Goal: Transaction & Acquisition: Obtain resource

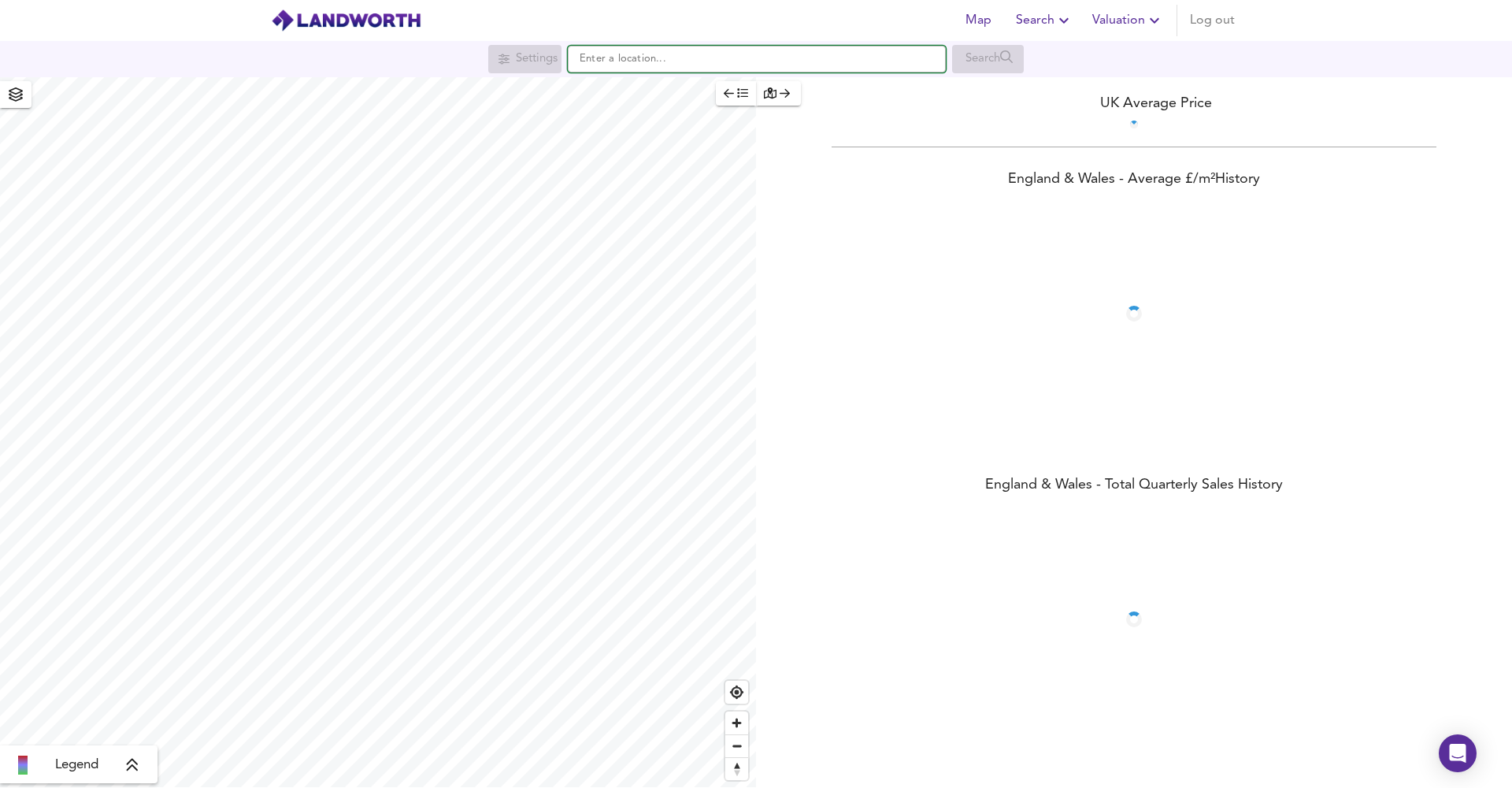
click at [901, 50] on input "text" at bounding box center [756, 59] width 378 height 27
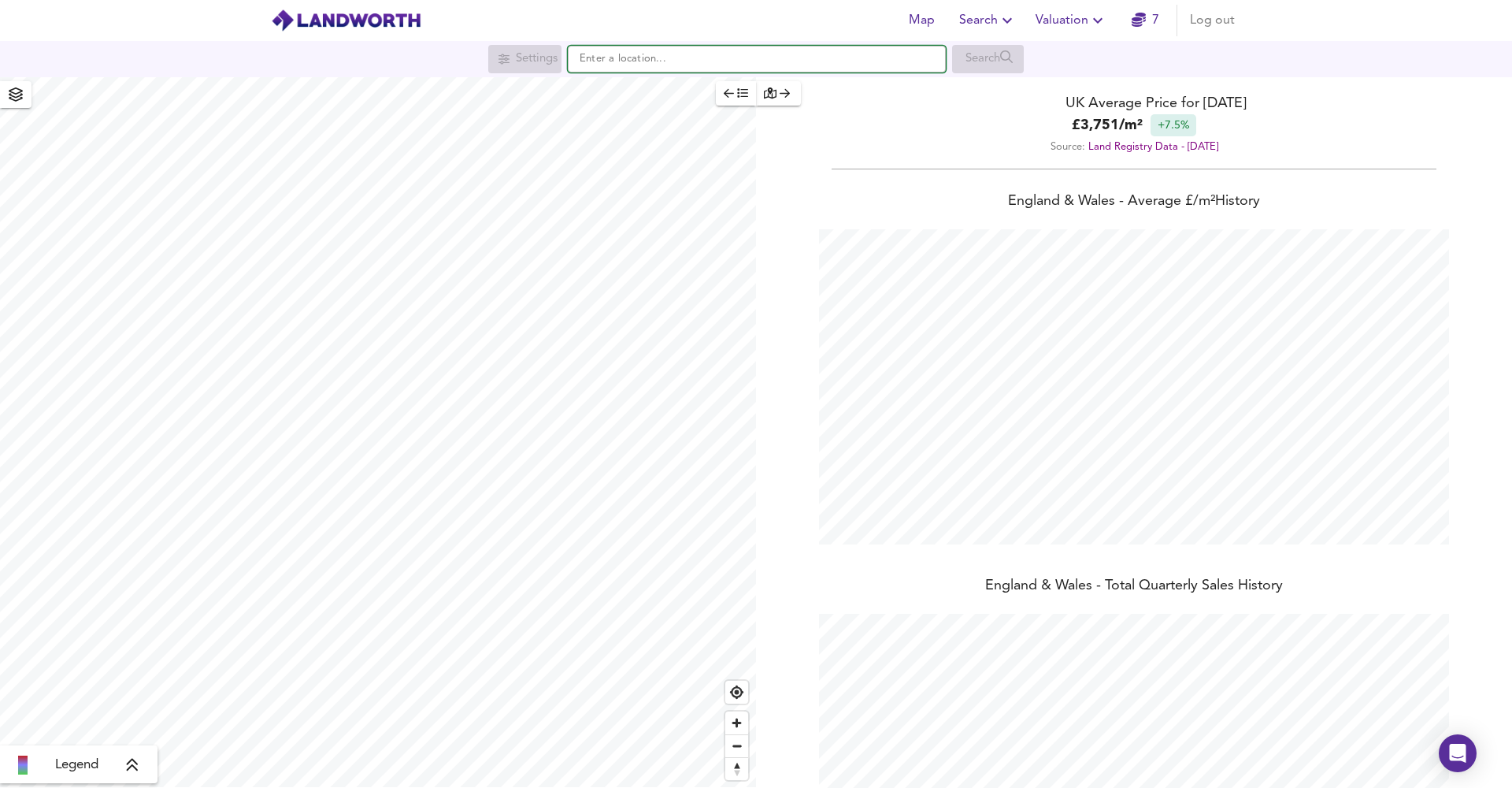
scroll to position [788, 1512]
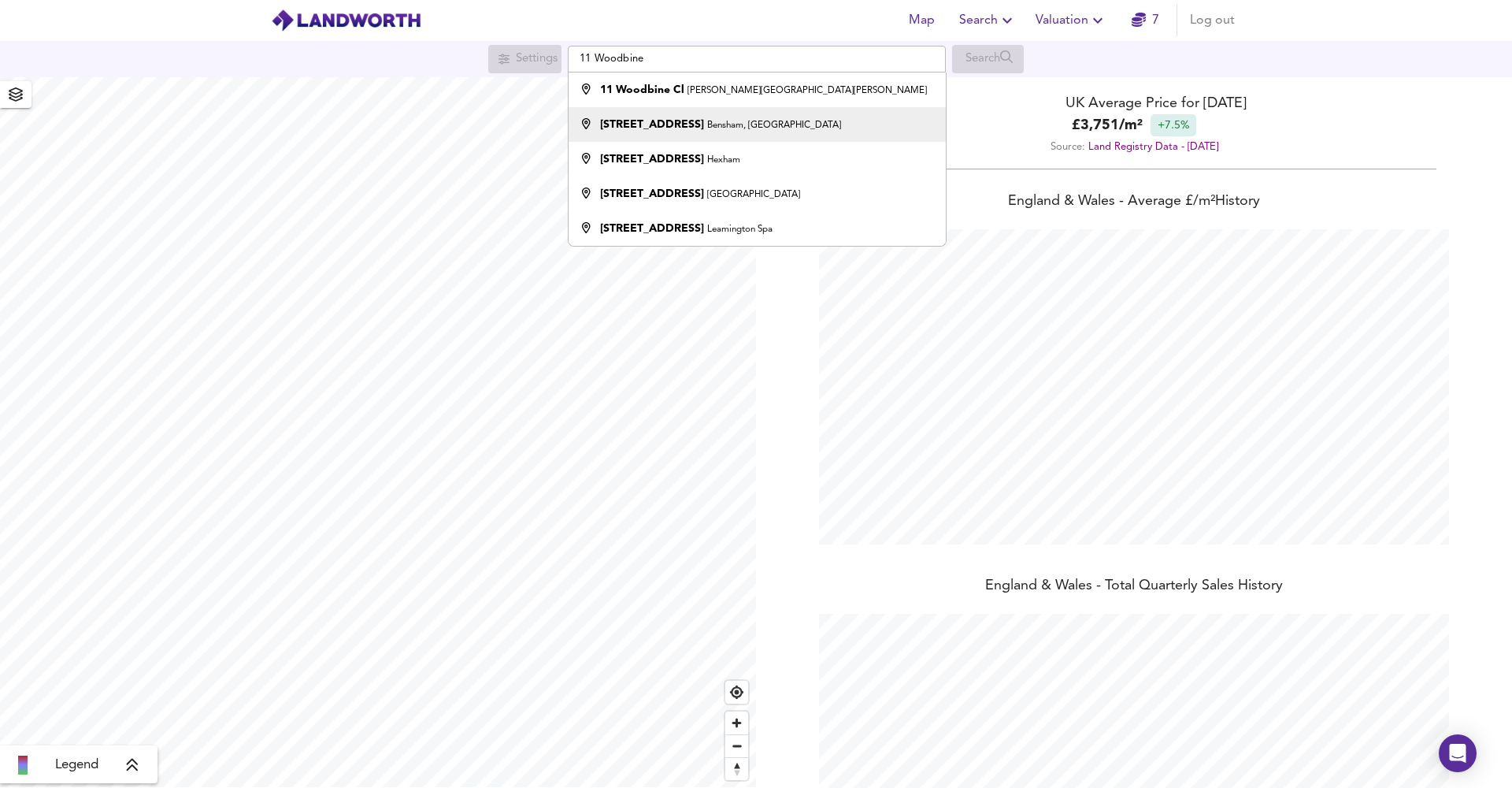
click at [877, 114] on li "11 Woodbine Street Bensham, Gateshead" at bounding box center [756, 125] width 376 height 35
type input "11 Woodbine Street, Bensham, Gateshead"
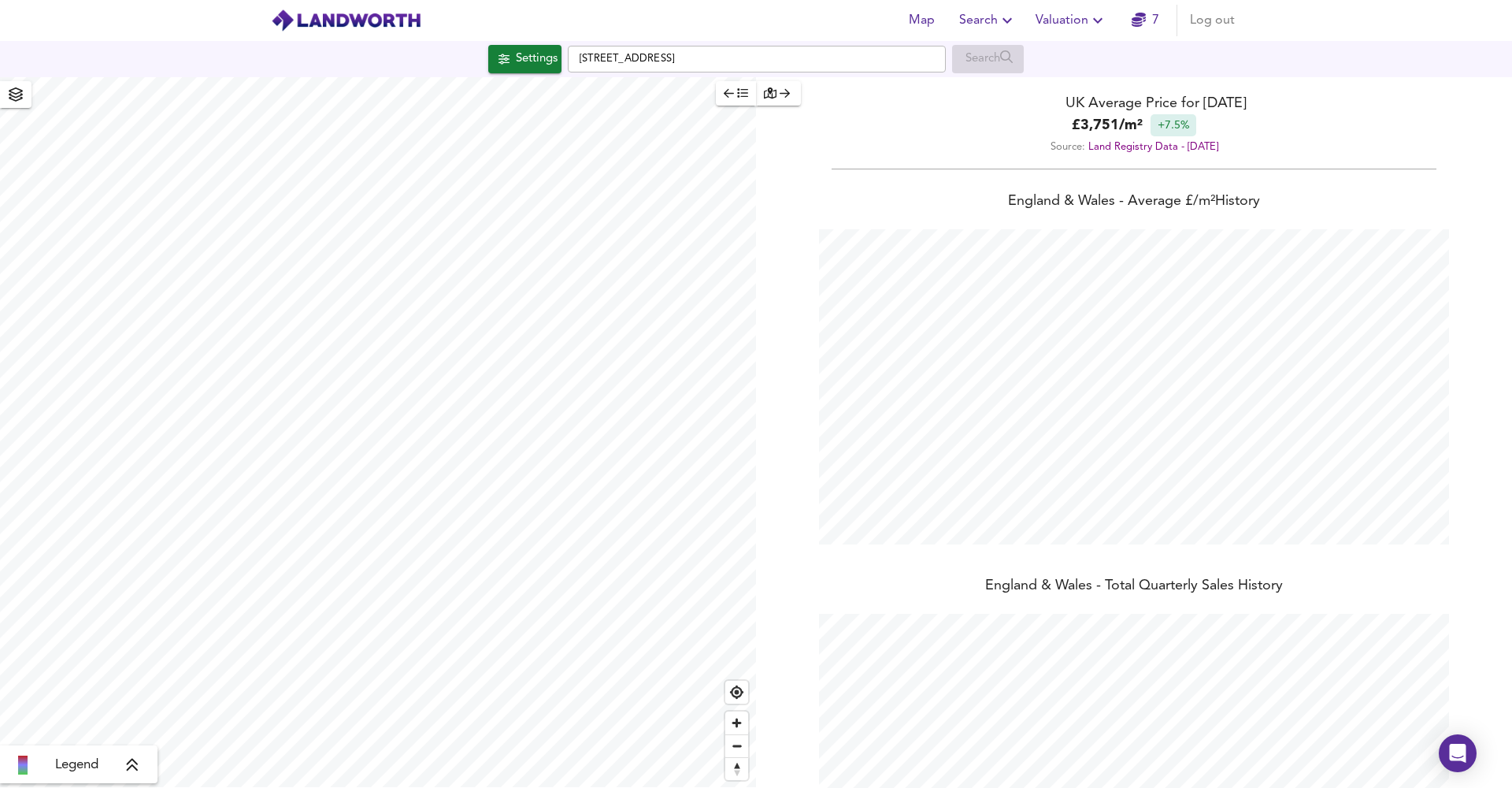
checkbox input "false"
checkbox input "true"
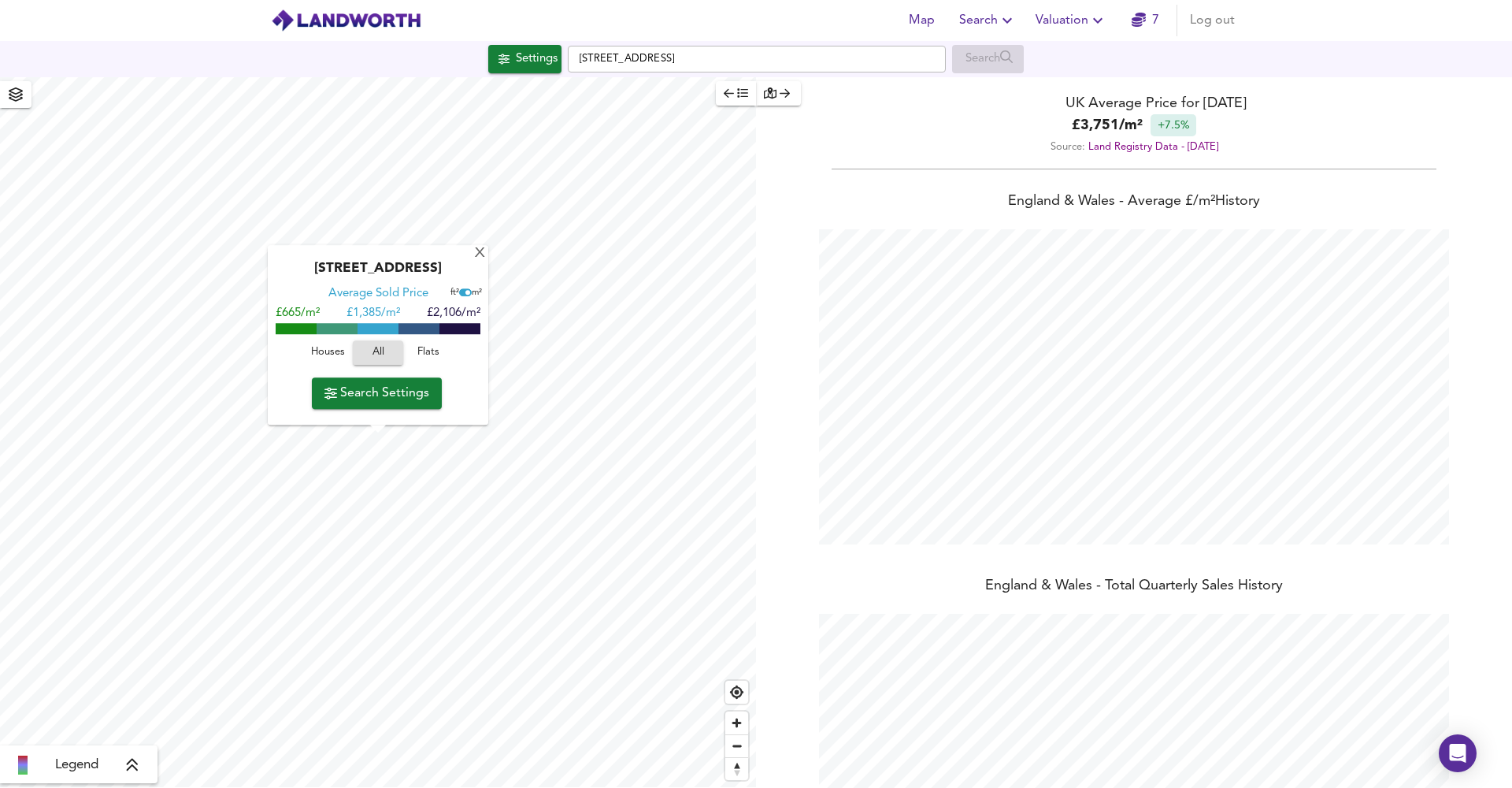
click at [1086, 17] on span "Valuation" at bounding box center [1071, 20] width 72 height 22
click at [951, 166] on div "UK Average Price for October 2025 £ 3,751 / m² +7.5% Source: Land Registry Data…" at bounding box center [1133, 123] width 756 height 92
click at [1002, 19] on icon "button" at bounding box center [1007, 20] width 19 height 19
click at [849, 154] on div "Source: Land Registry Data - August 2025" at bounding box center [1133, 147] width 756 height 21
click at [381, 391] on span "Search Settings" at bounding box center [377, 393] width 105 height 22
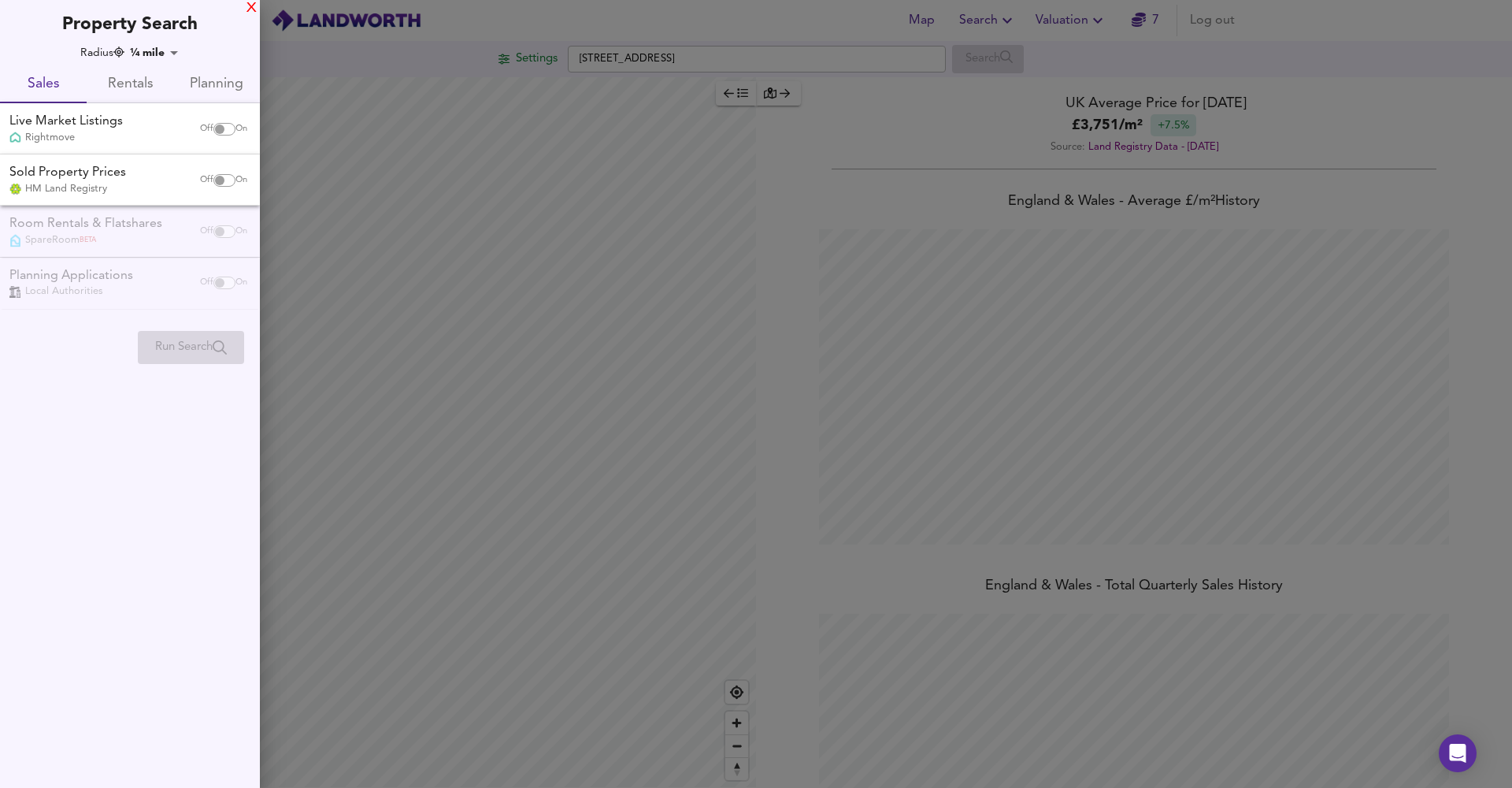
click at [249, 10] on div "X" at bounding box center [251, 8] width 10 height 11
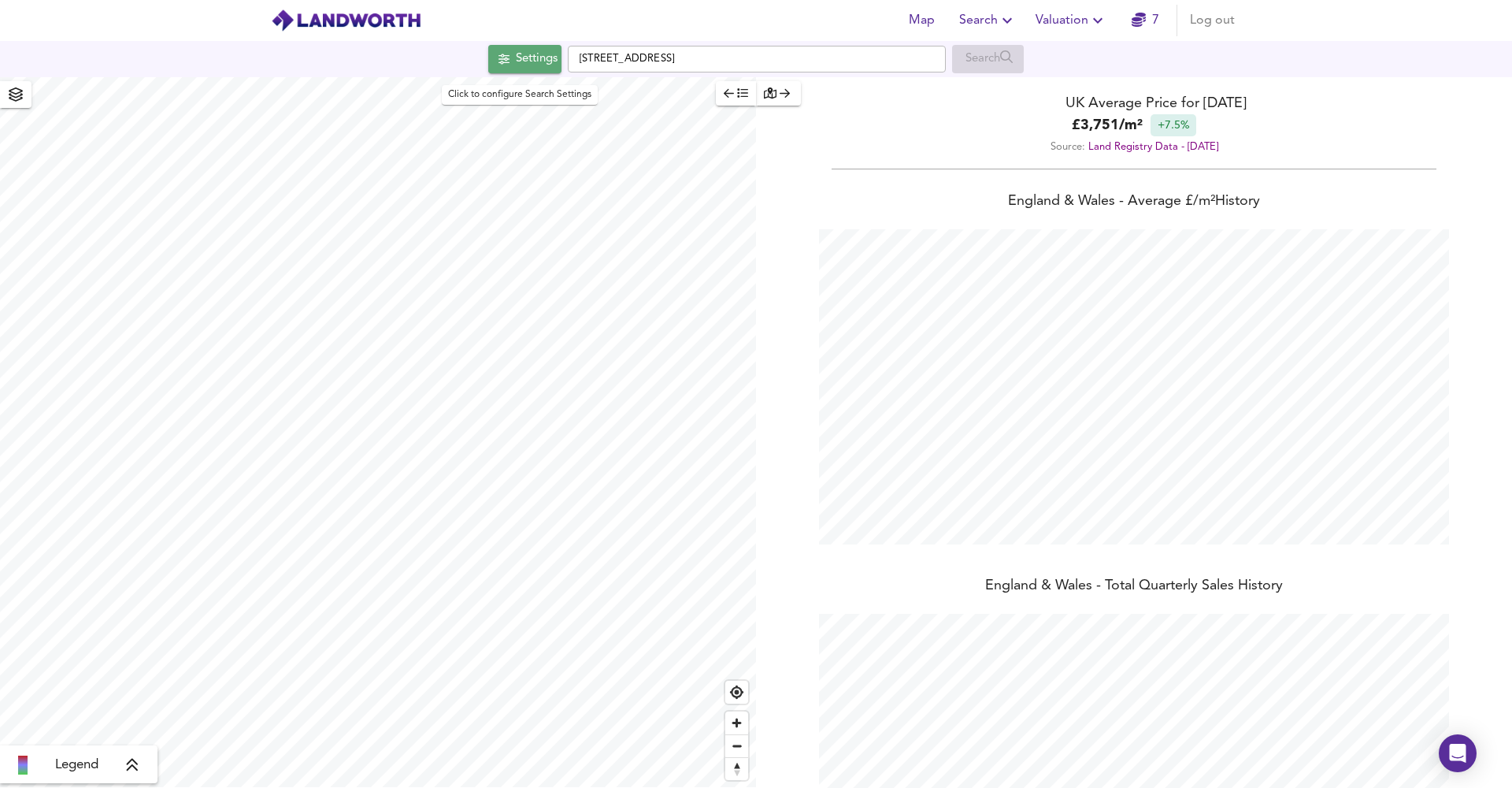
click at [505, 64] on span "Settings" at bounding box center [524, 59] width 65 height 20
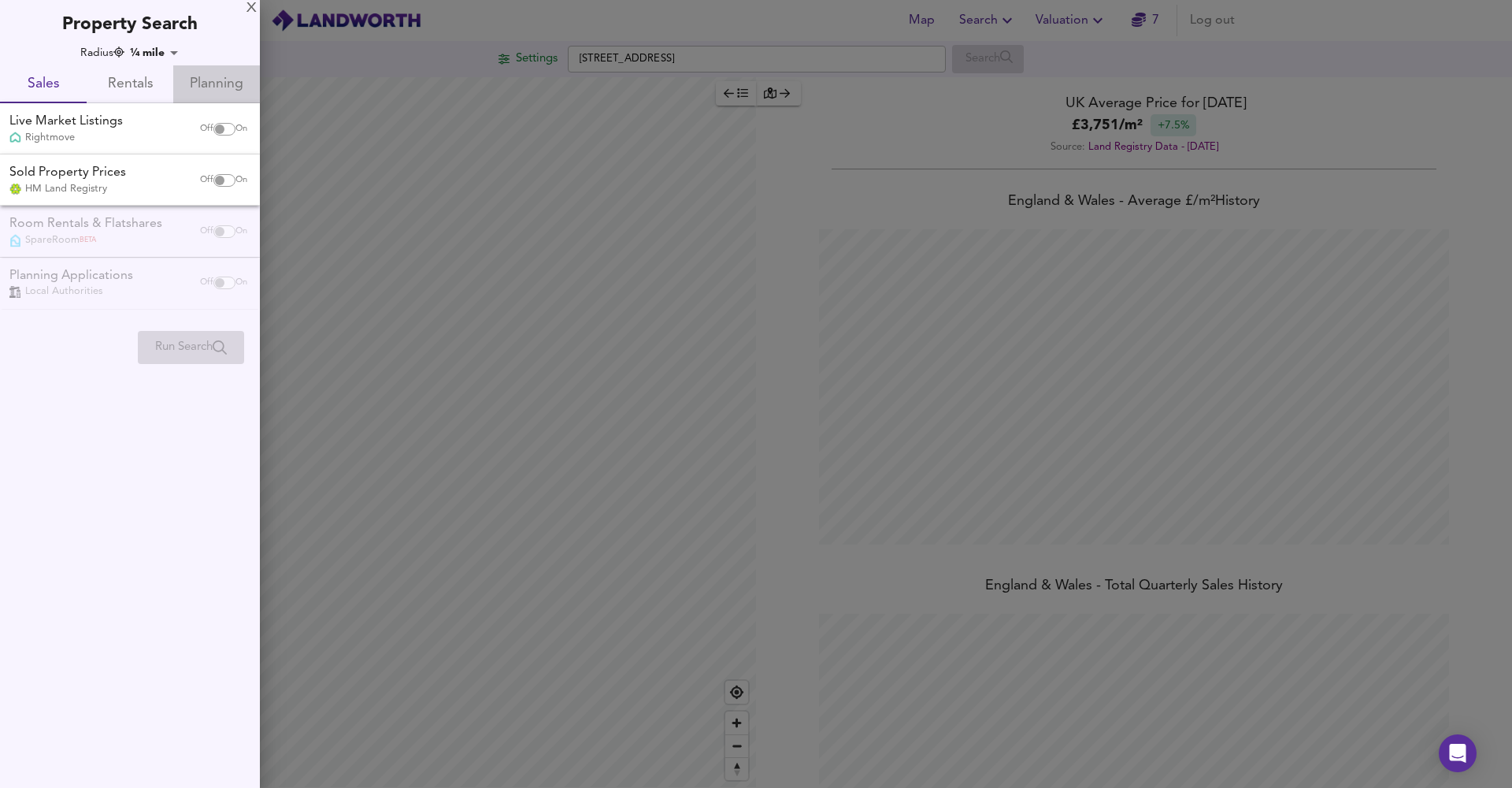
click at [217, 83] on span "Planning" at bounding box center [216, 84] width 68 height 25
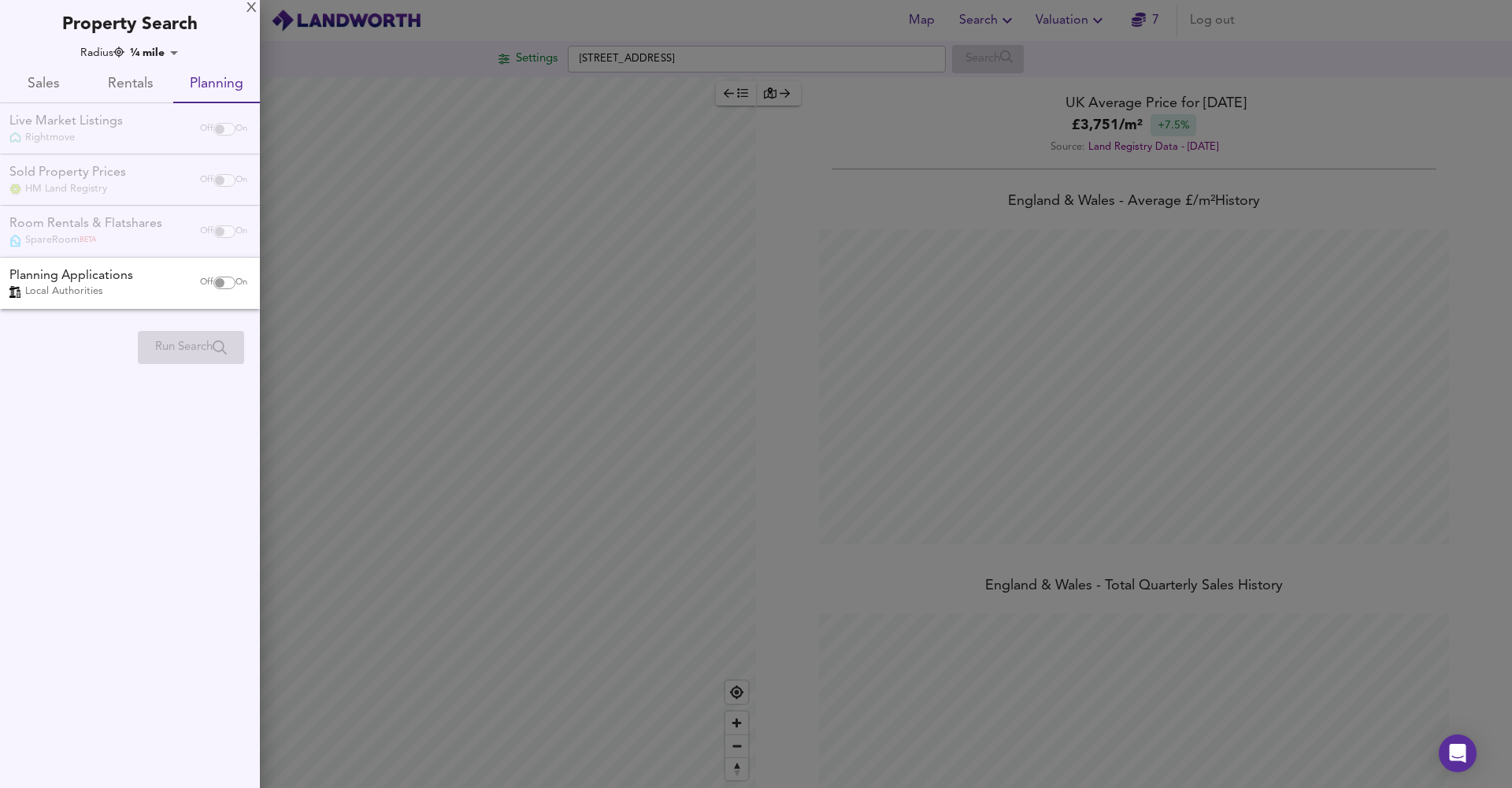
click at [226, 279] on input "checkbox" at bounding box center [219, 283] width 38 height 13
checkbox input "true"
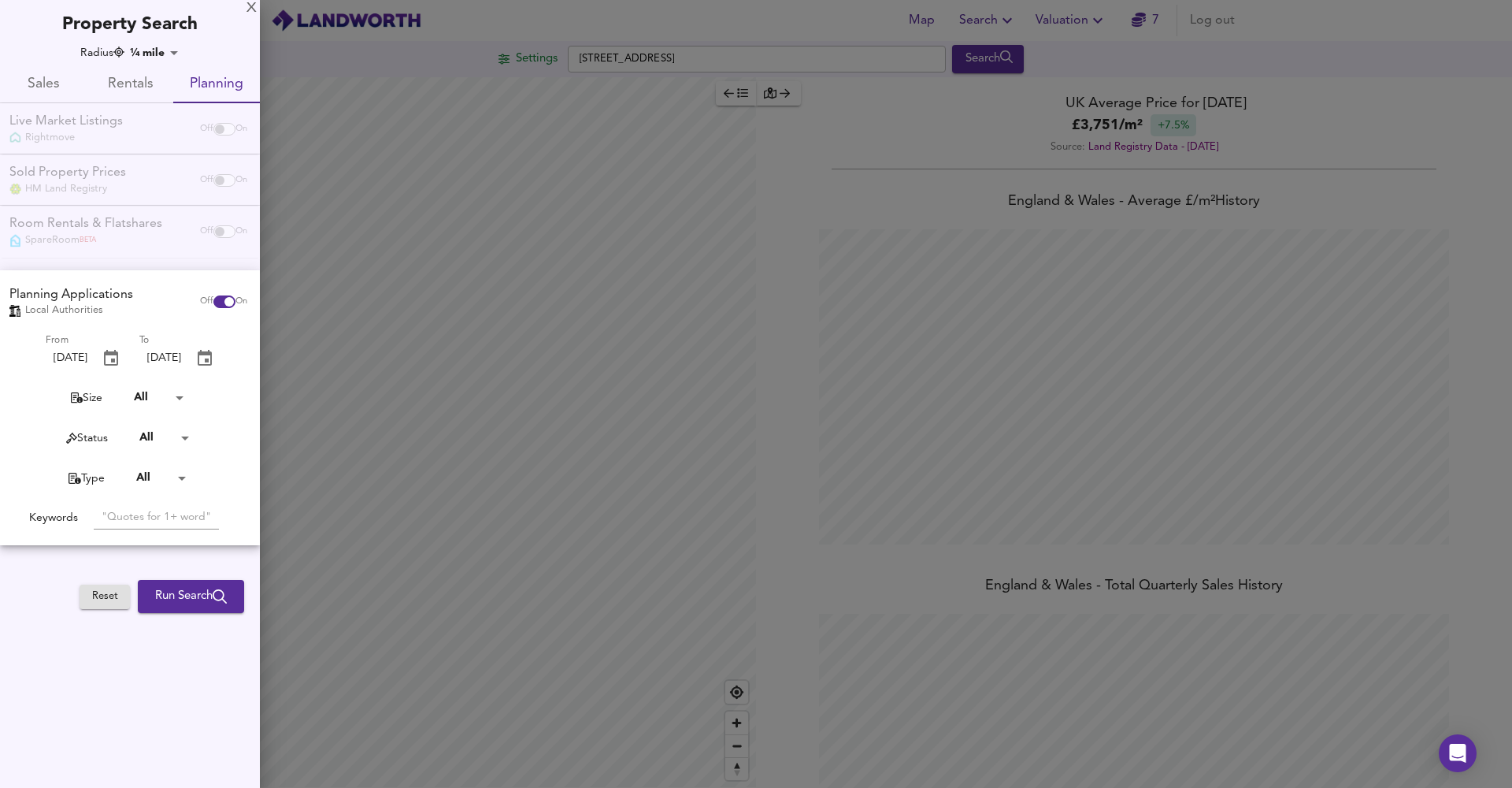
click at [183, 595] on span "Run Search" at bounding box center [191, 596] width 72 height 20
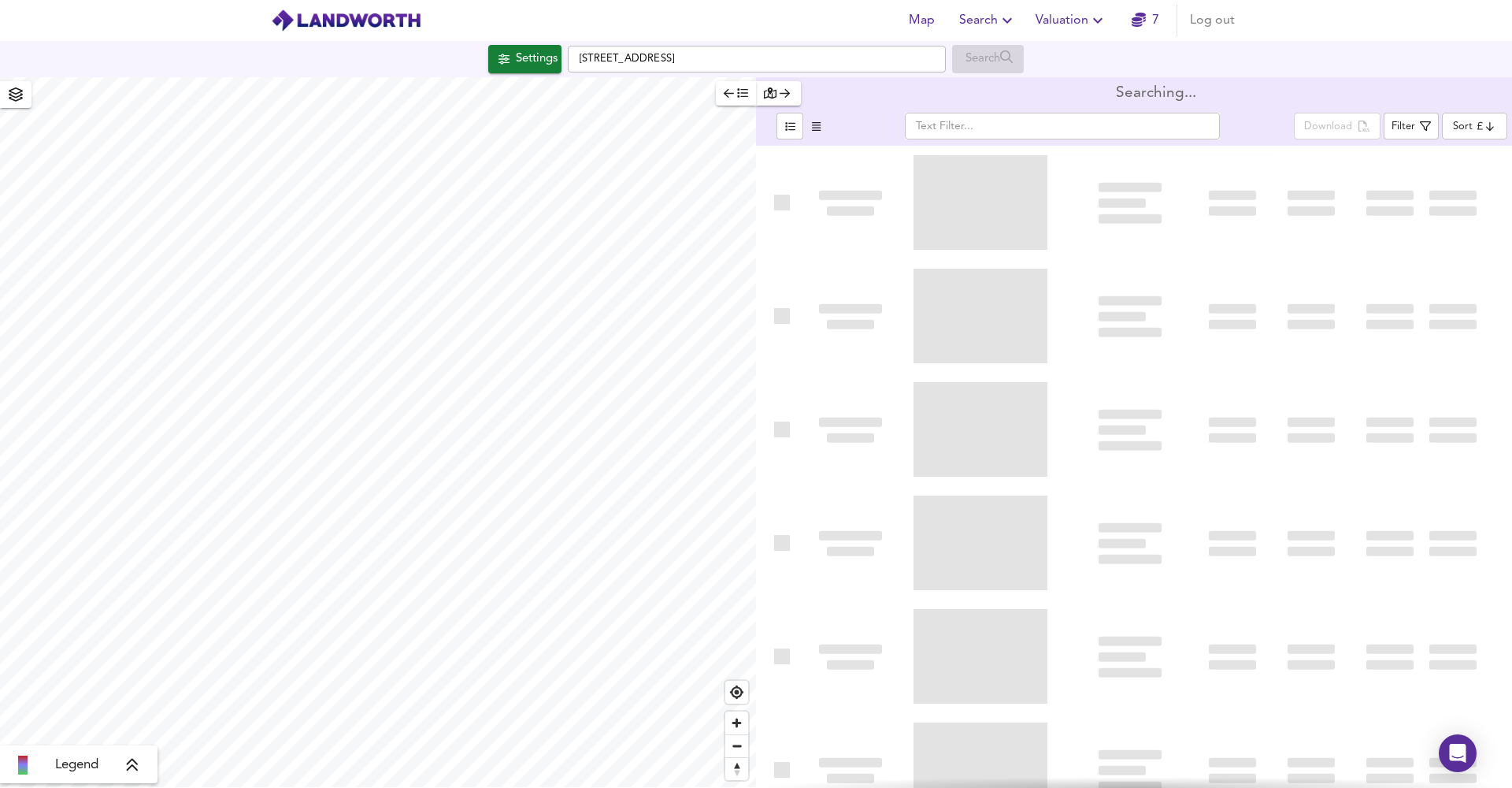
type input "newest"
type input "201"
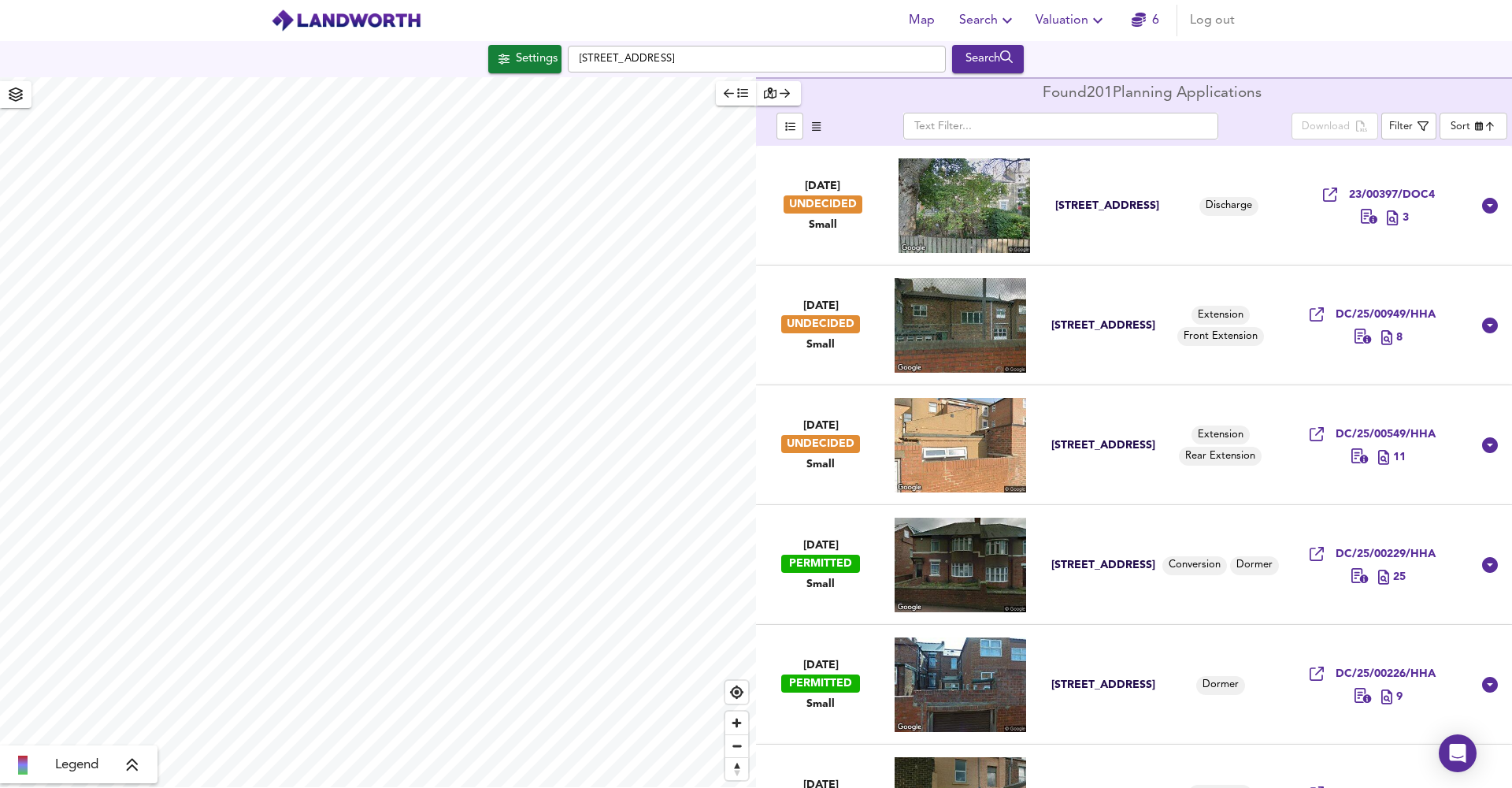
click at [1119, 204] on div "11 Woodbine Terrace Bensham Gateshead NE8 1RU" at bounding box center [1110, 205] width 110 height 15
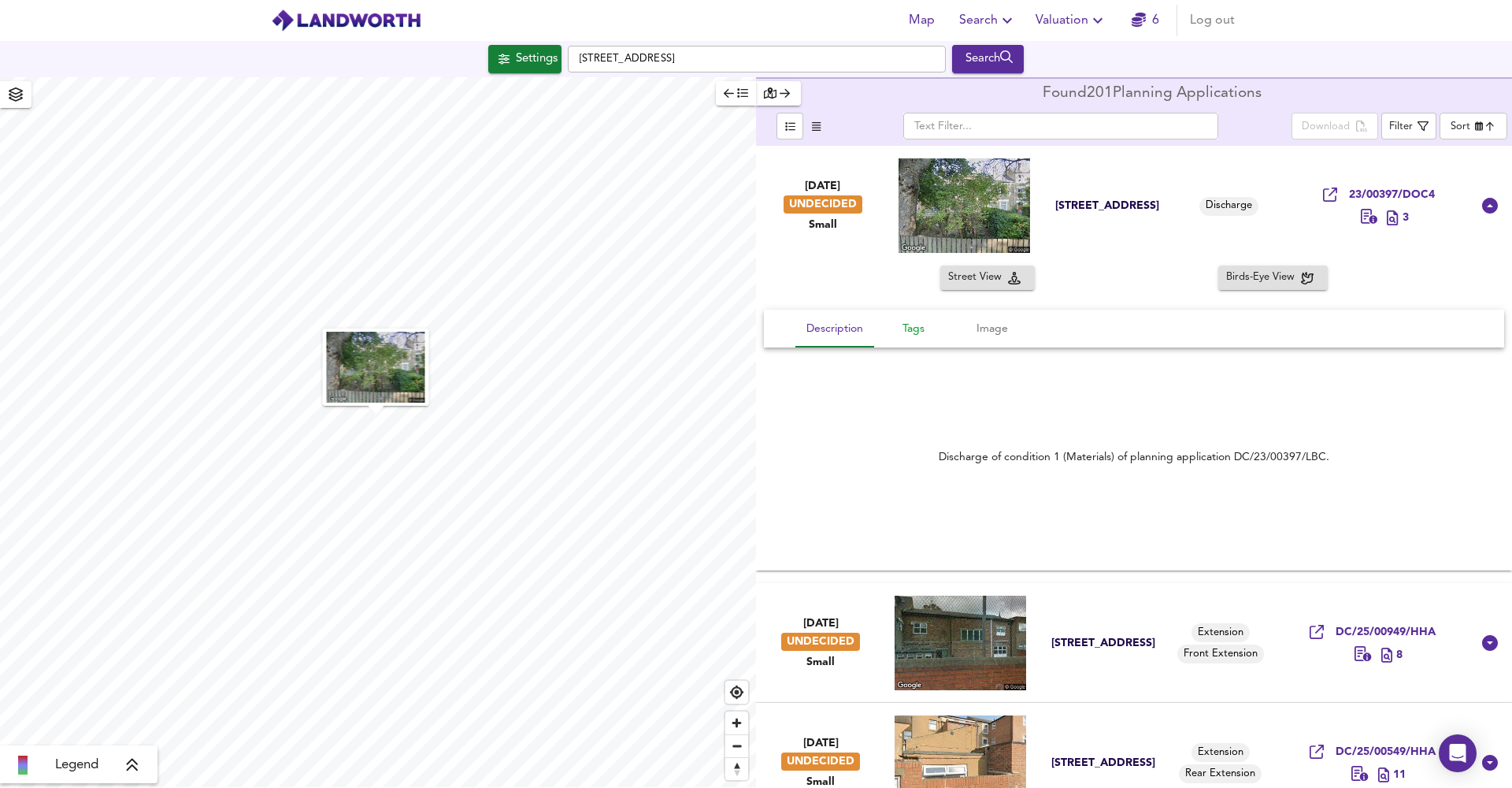
click at [921, 336] on span "Tags" at bounding box center [913, 328] width 60 height 19
click at [980, 335] on span "Image" at bounding box center [991, 328] width 60 height 19
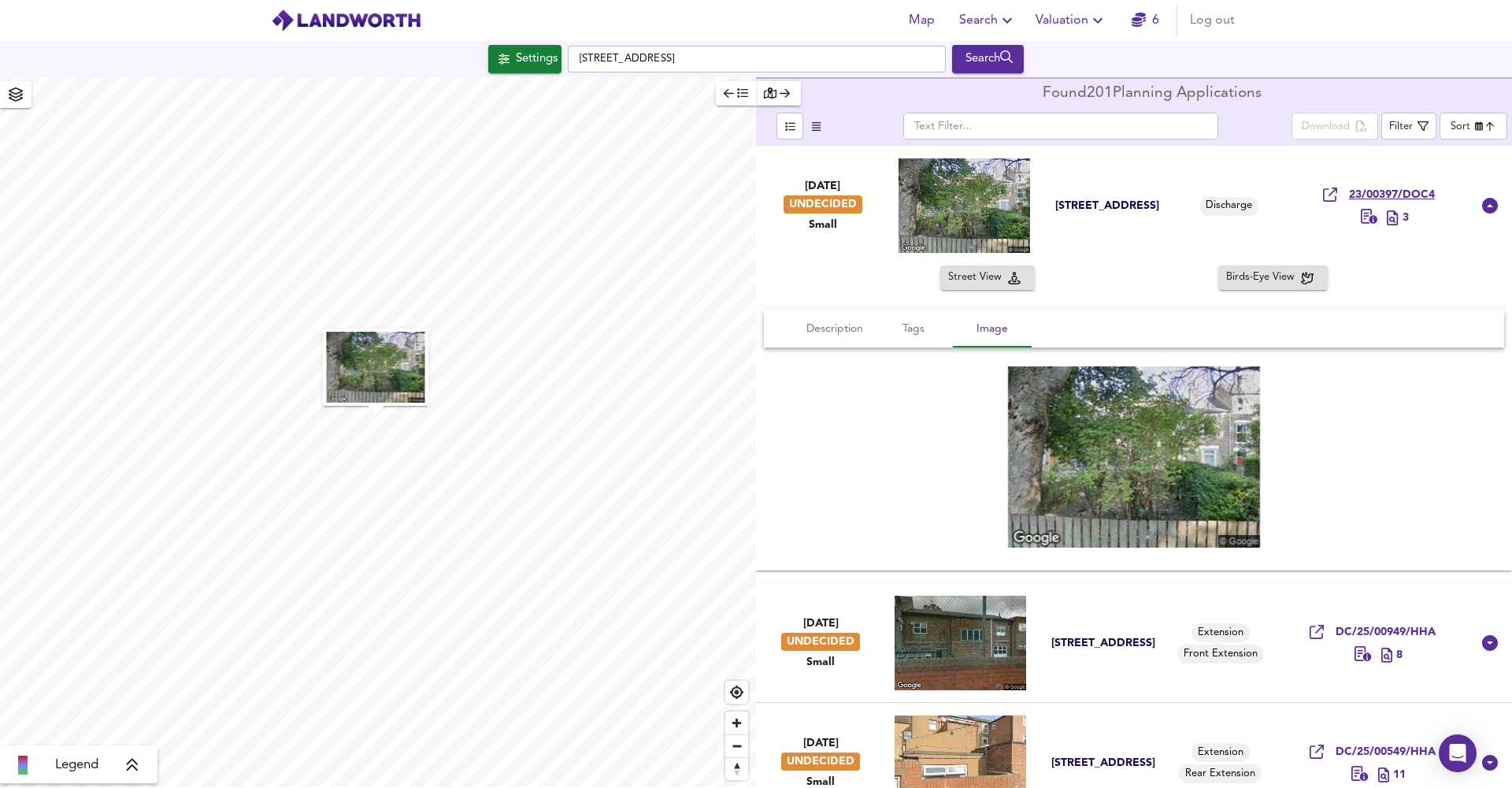
click at [1397, 203] on span "23/00397/DOC4" at bounding box center [1392, 194] width 86 height 15
click at [523, 50] on div "Settings" at bounding box center [536, 59] width 42 height 20
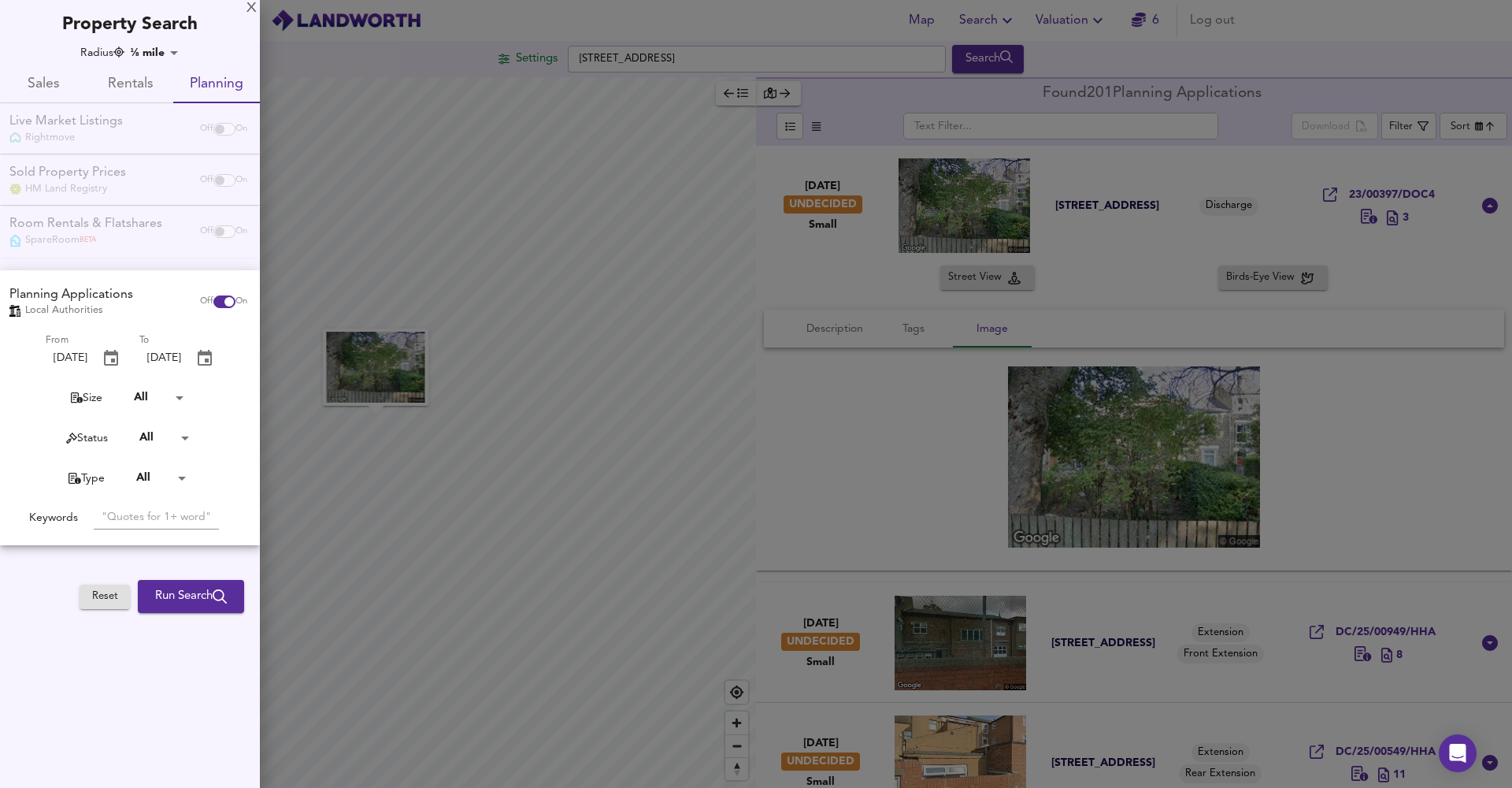
drag, startPoint x: 47, startPoint y: 83, endPoint x: 110, endPoint y: 92, distance: 63.6
click at [46, 83] on span "Sales" at bounding box center [43, 84] width 68 height 25
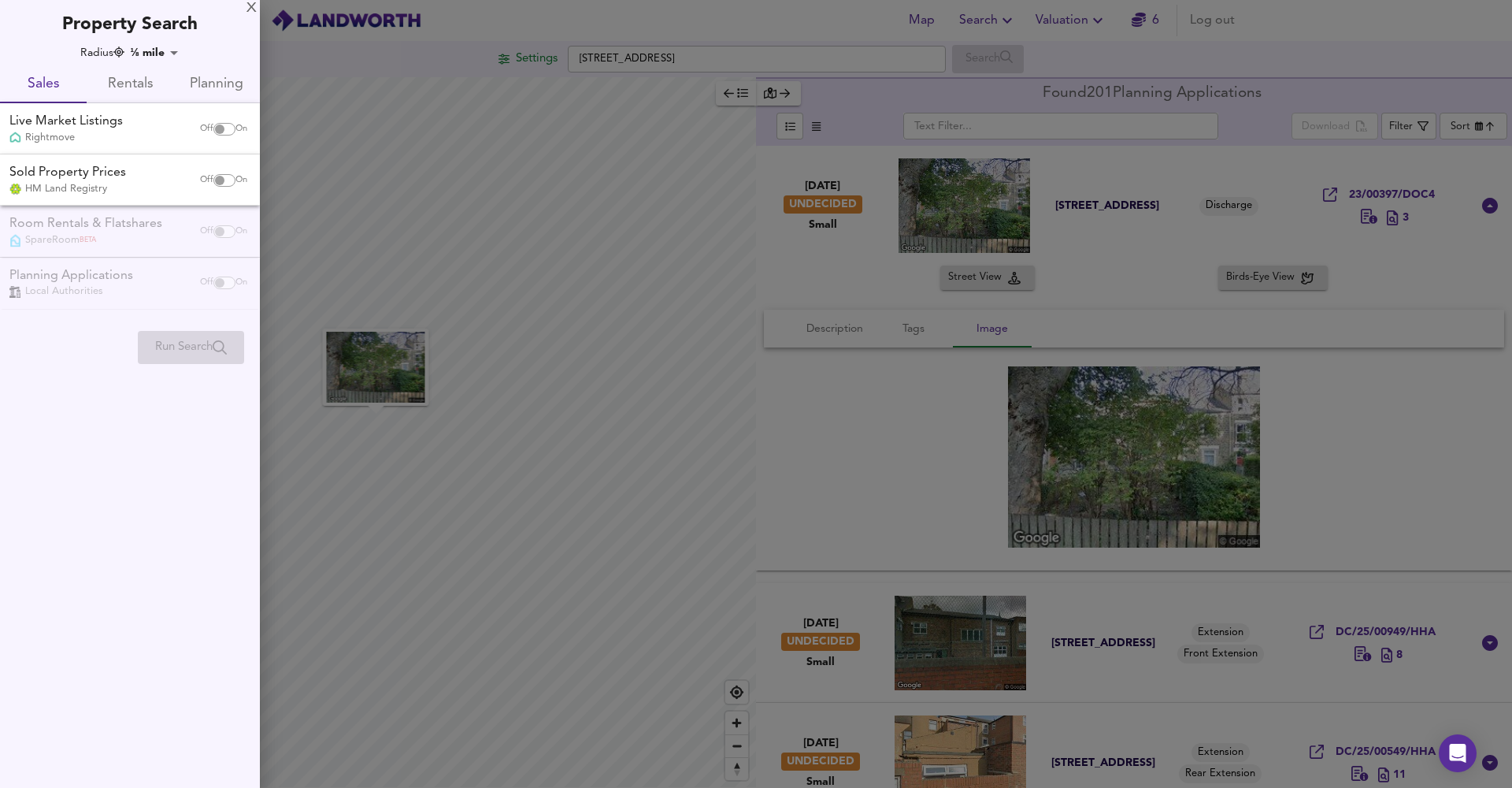
checkbox input "false"
click at [207, 132] on span "Off" at bounding box center [206, 129] width 14 height 13
checkbox input "true"
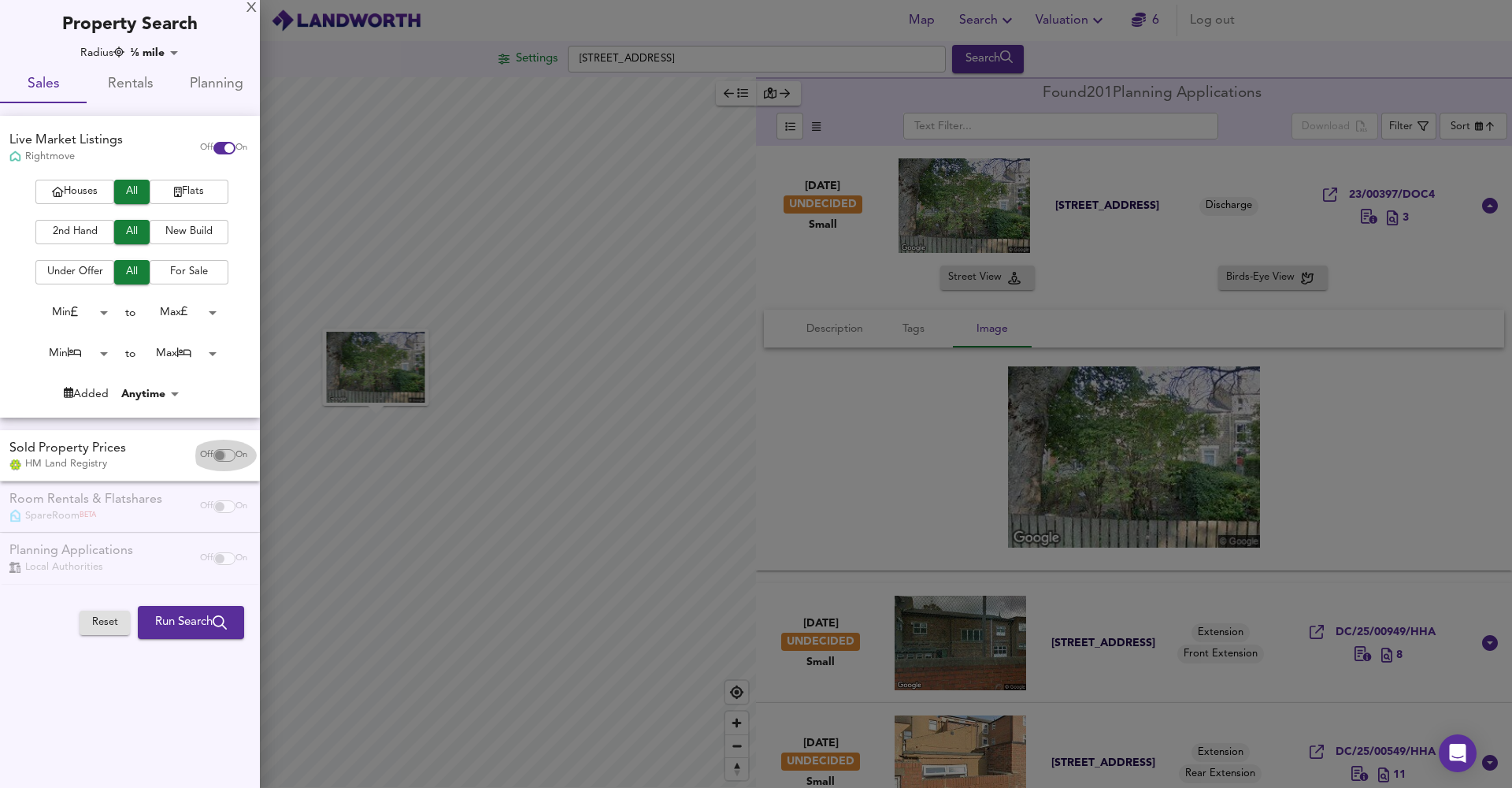
click at [219, 449] on input "checkbox" at bounding box center [219, 455] width 38 height 13
checkbox input "true"
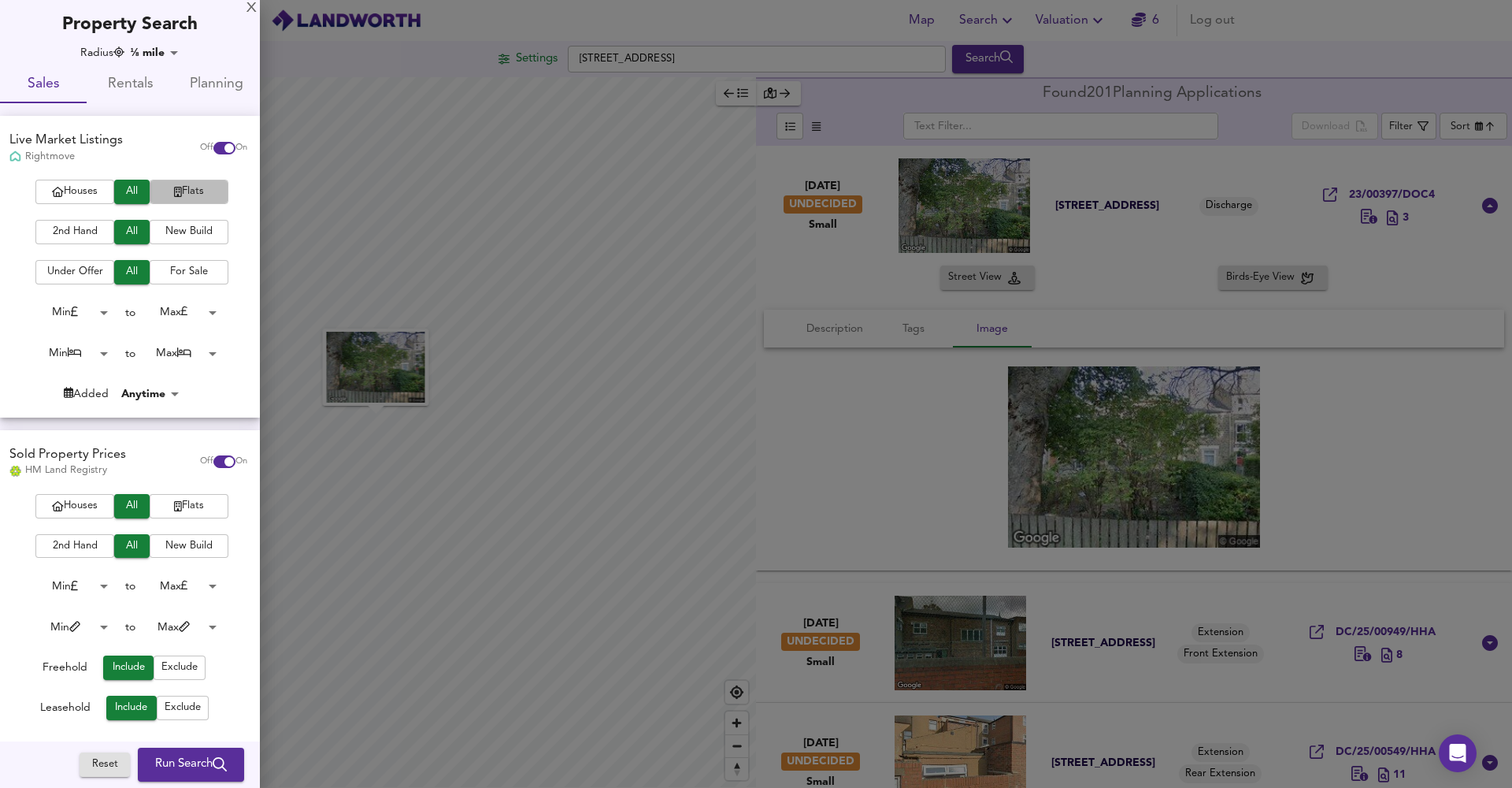
click at [183, 193] on span "Flats" at bounding box center [189, 192] width 63 height 18
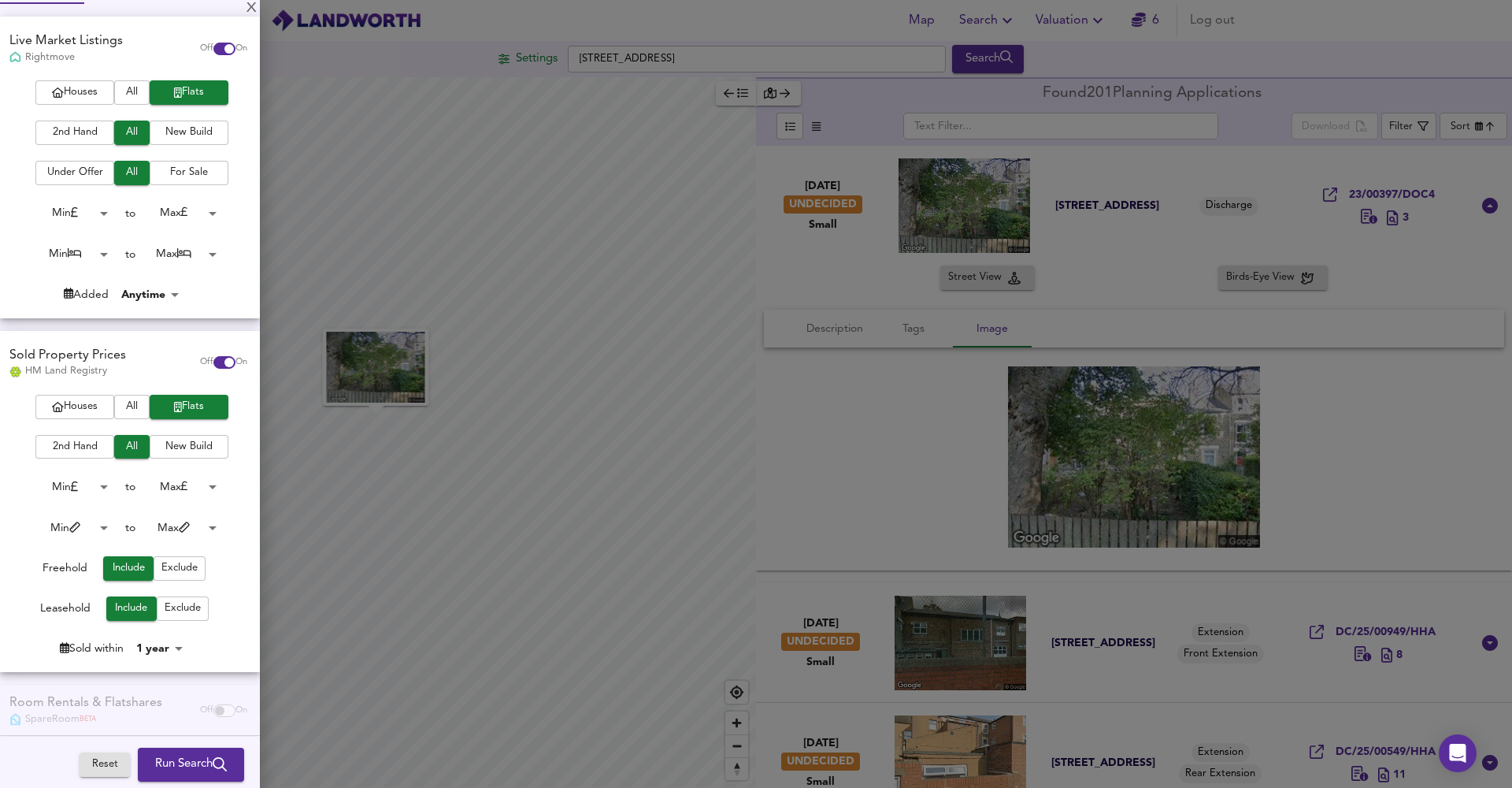
scroll to position [140, 0]
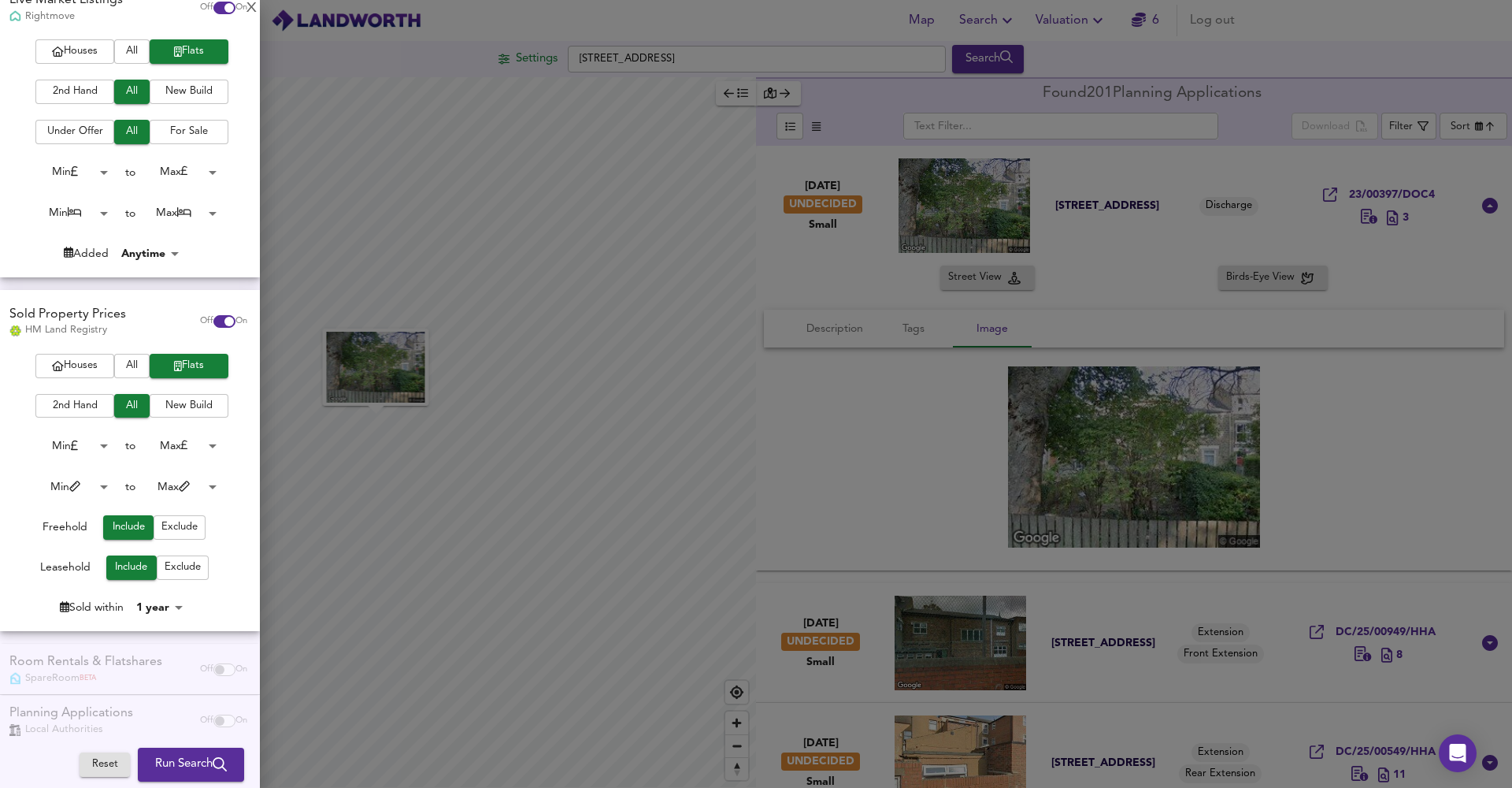
click at [148, 611] on div "Houses All Flats 2nd Hand All New Build Min 0 to Max 200000000 Min 0 to Max 100…" at bounding box center [129, 493] width 259 height 277
click at [156, 592] on div "Houses All Flats 2nd Hand All New Build Min 0 to Max 200000000 Min 0 to Max 100…" at bounding box center [129, 493] width 259 height 277
click at [159, 600] on body "Map Search Valuation 6 Log out Settings 11 Woodbine Street, Bensham, Gateshead …" at bounding box center [756, 394] width 1512 height 788
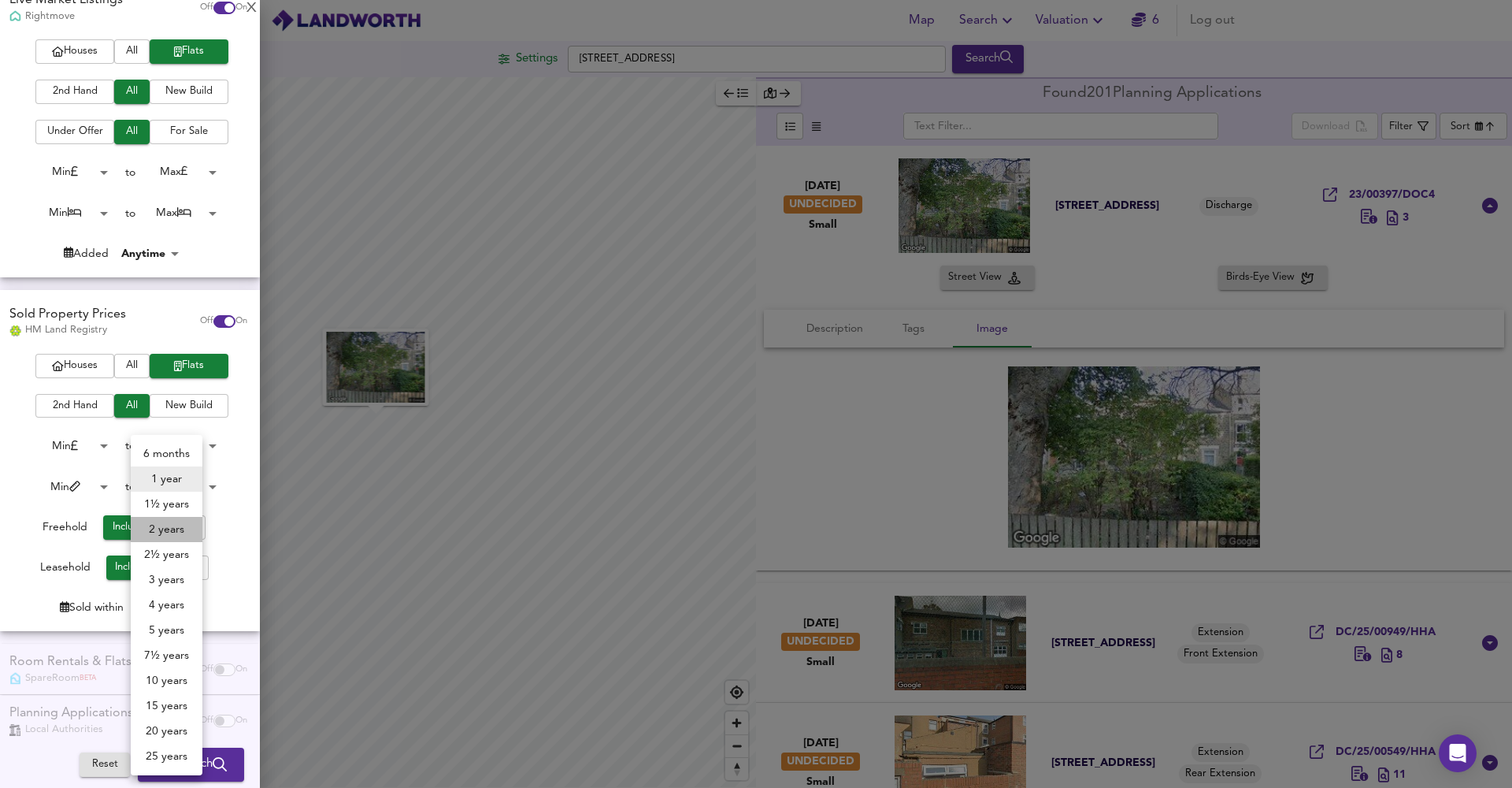
click at [175, 534] on li "2 years" at bounding box center [167, 528] width 72 height 25
type input "24"
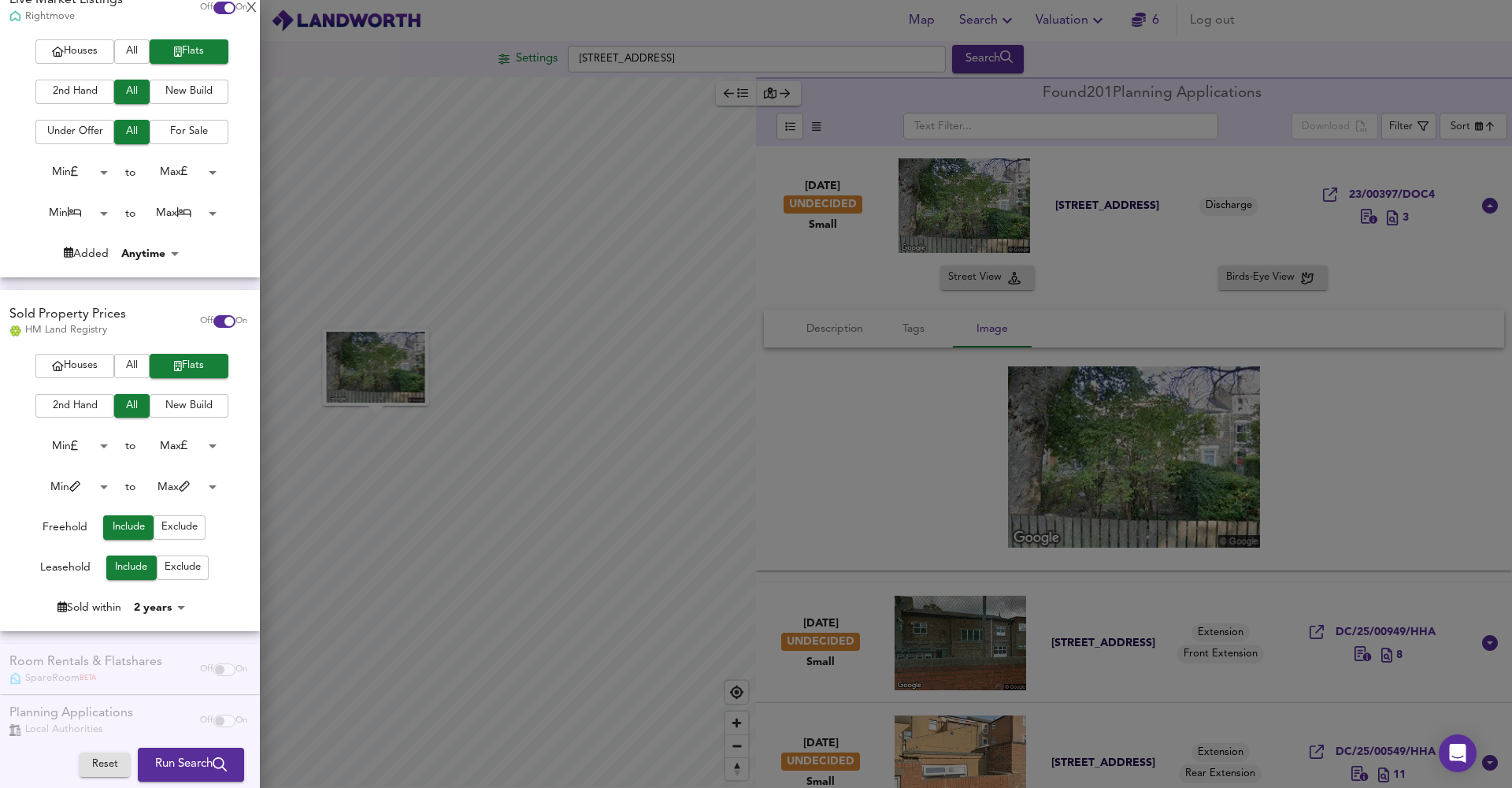
click at [92, 207] on body "Map Search Valuation 6 Log out Settings 11 Woodbine Street, Bensham, Gateshead …" at bounding box center [756, 394] width 1512 height 788
click at [76, 228] on li "1 Bed" at bounding box center [66, 235] width 86 height 25
type input "1"
click at [193, 215] on body "Map Search Valuation 6 Log out Settings 11 Woodbine Street, Bensham, Gateshead …" at bounding box center [756, 394] width 1512 height 788
click at [191, 36] on li "1 Bed" at bounding box center [174, 31] width 86 height 25
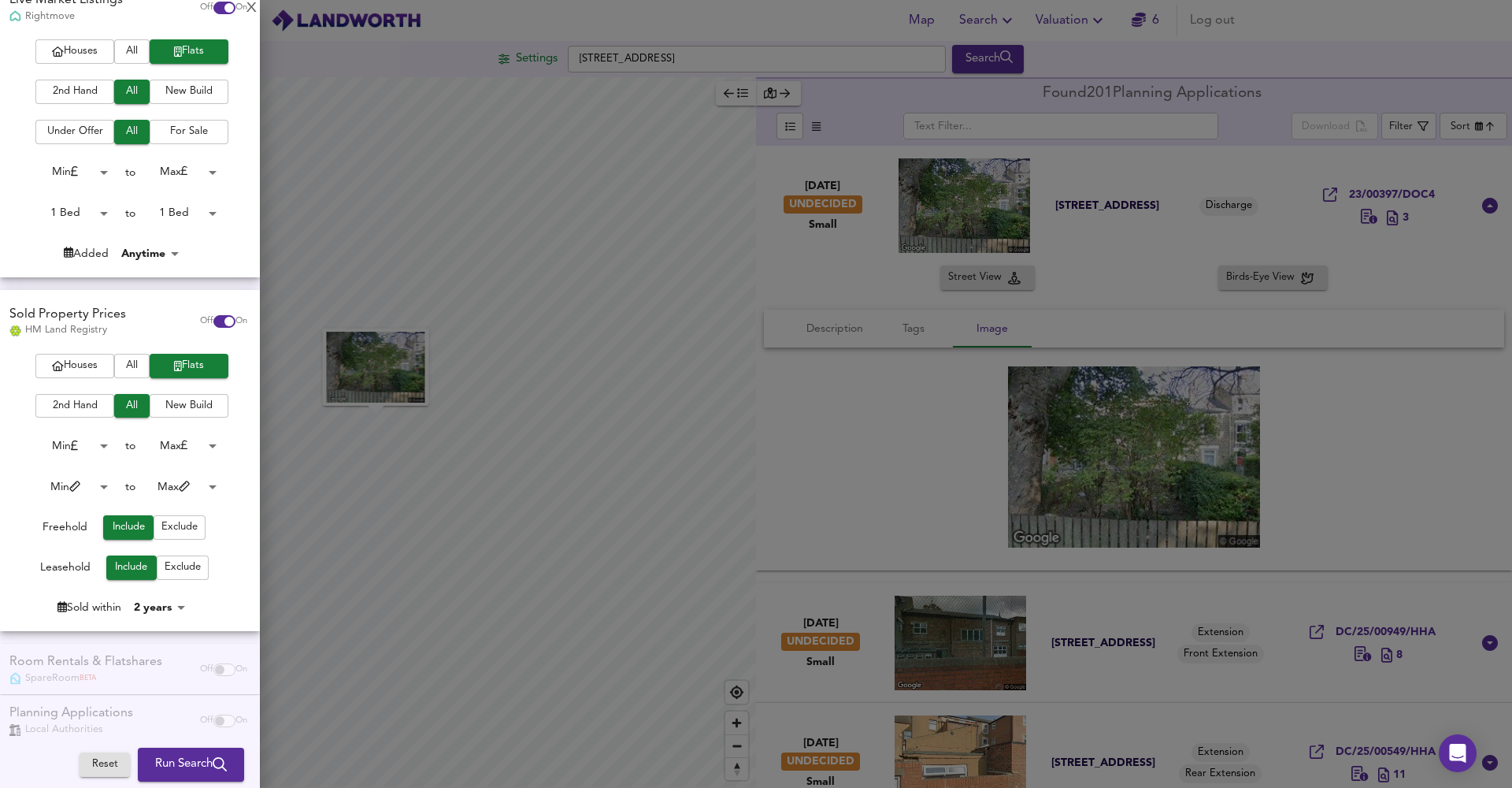
click at [182, 209] on body "Map Search Valuation 6 Log out Settings 11 Woodbine Street, Bensham, Gateshead …" at bounding box center [756, 394] width 1512 height 788
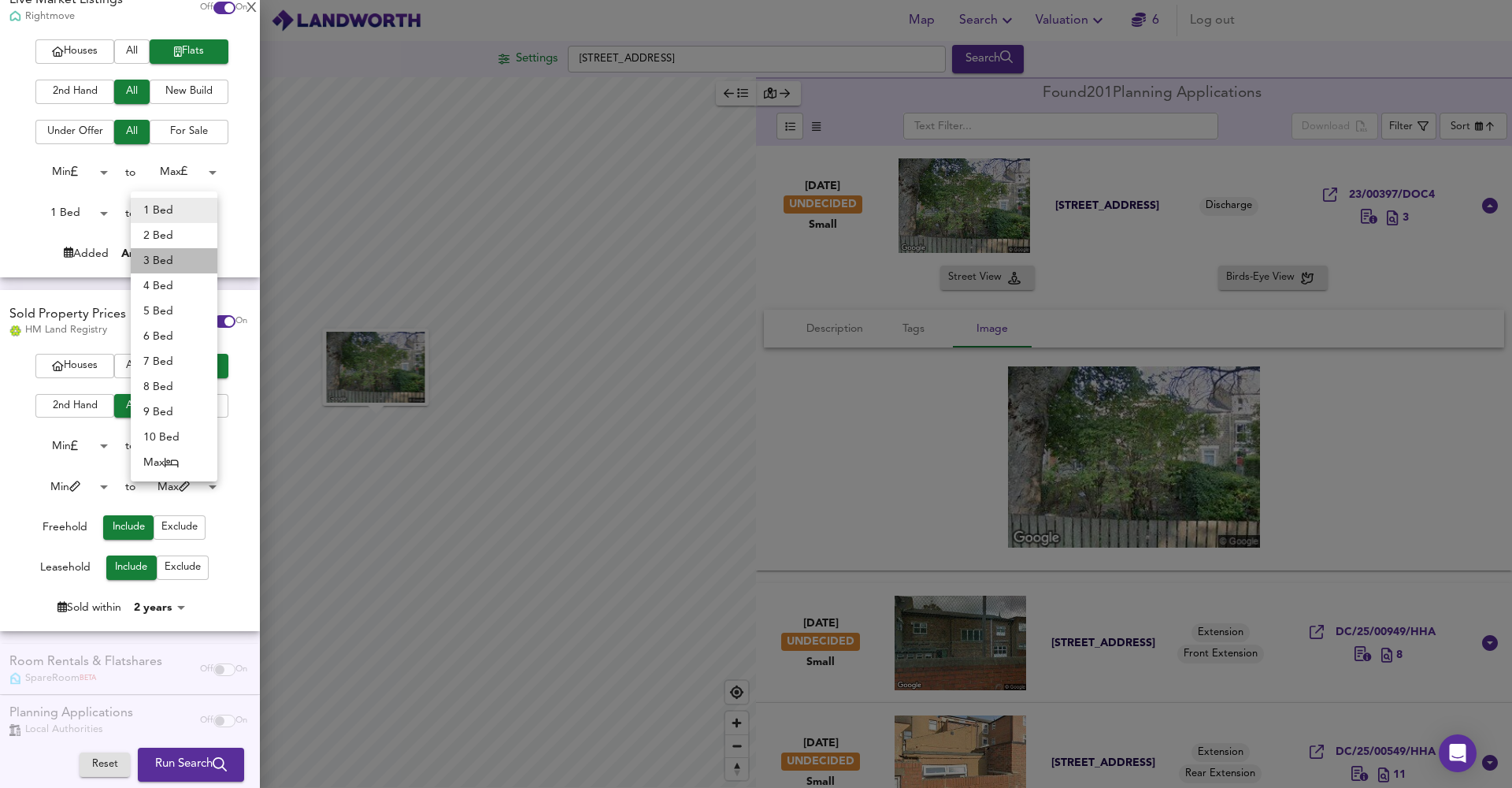
click at [172, 257] on li "3 Bed" at bounding box center [174, 261] width 86 height 25
type input "3"
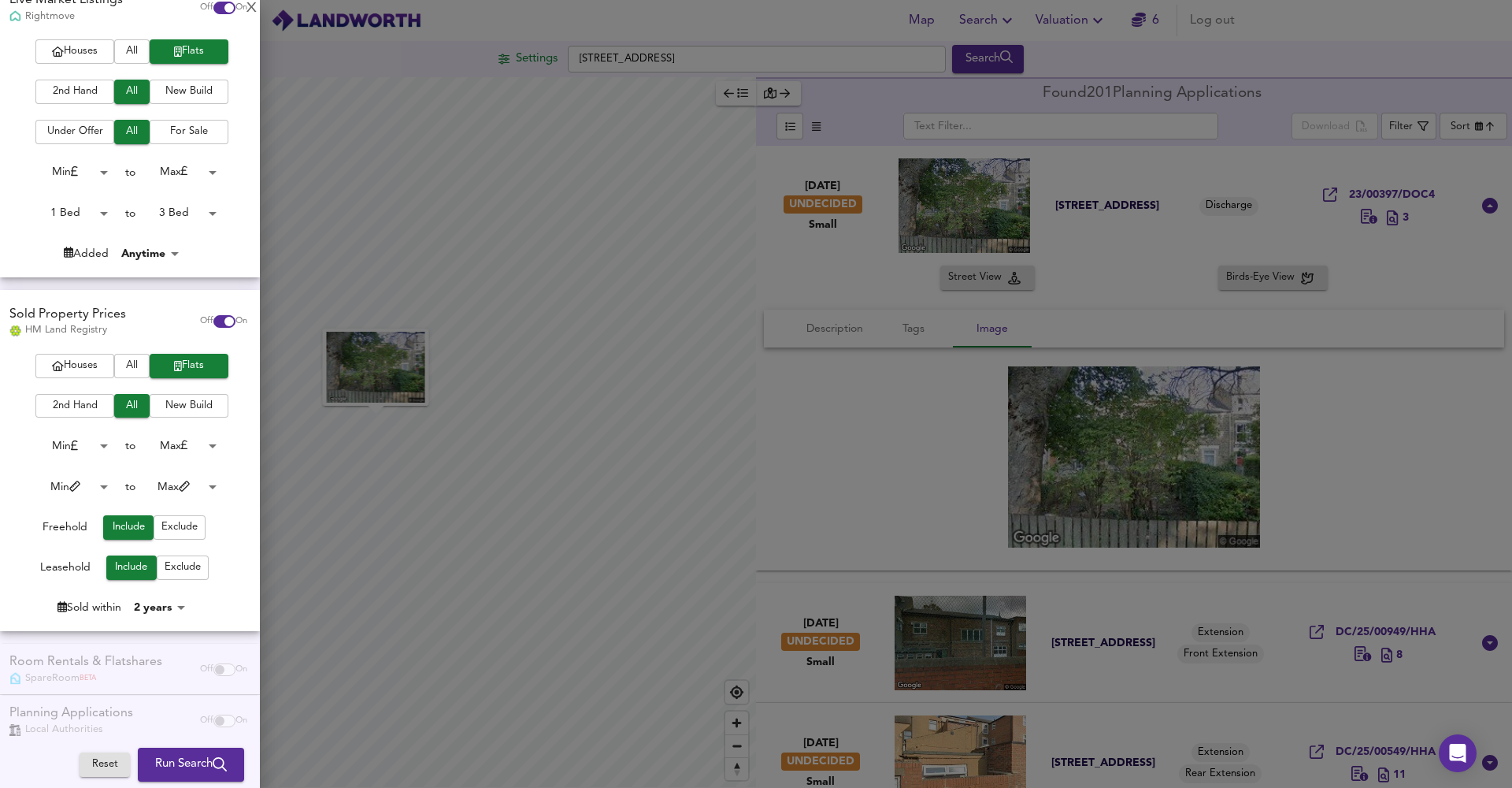
click at [196, 754] on button "Run Search" at bounding box center [191, 765] width 106 height 33
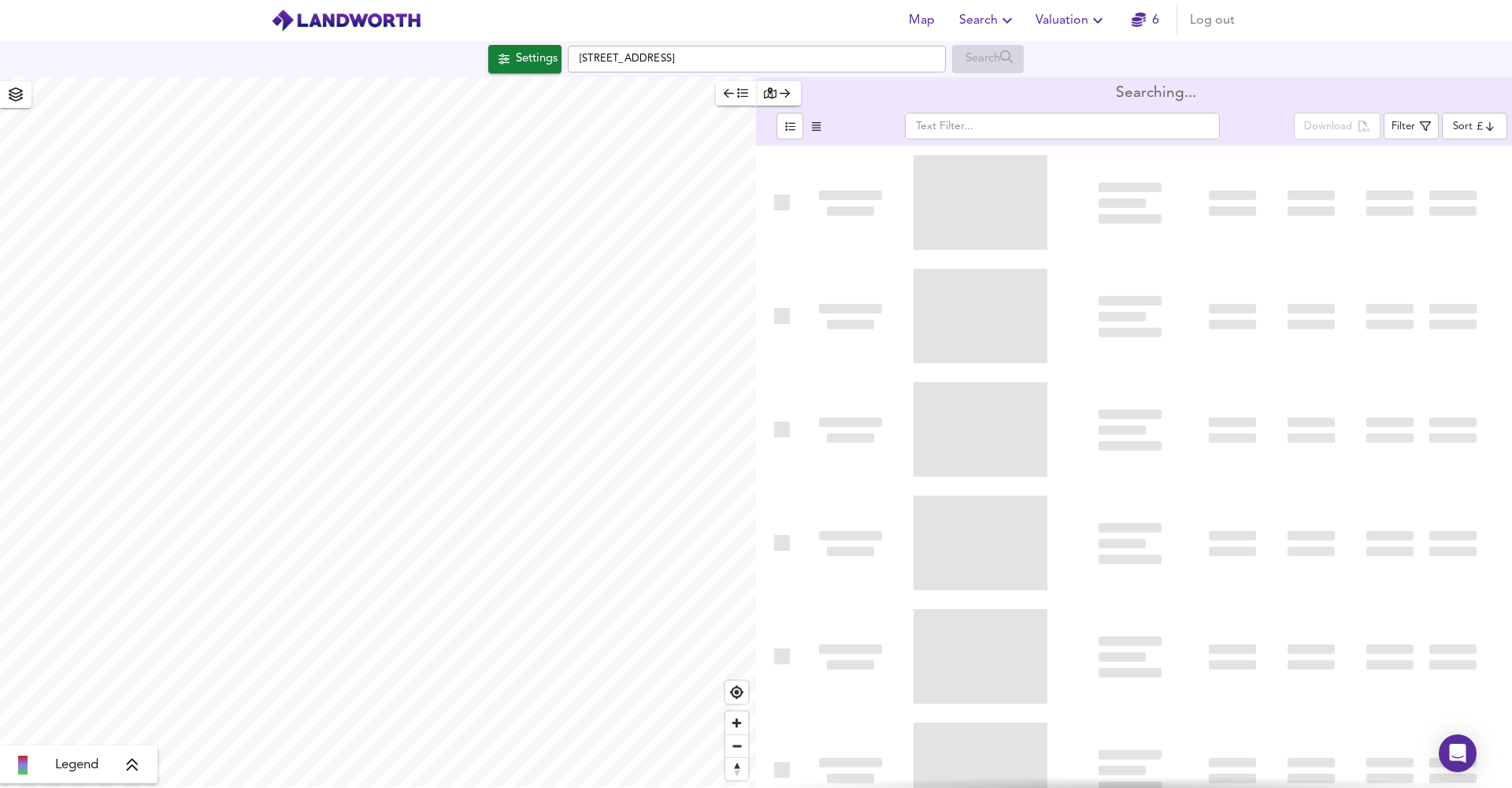
type input "bestdeal"
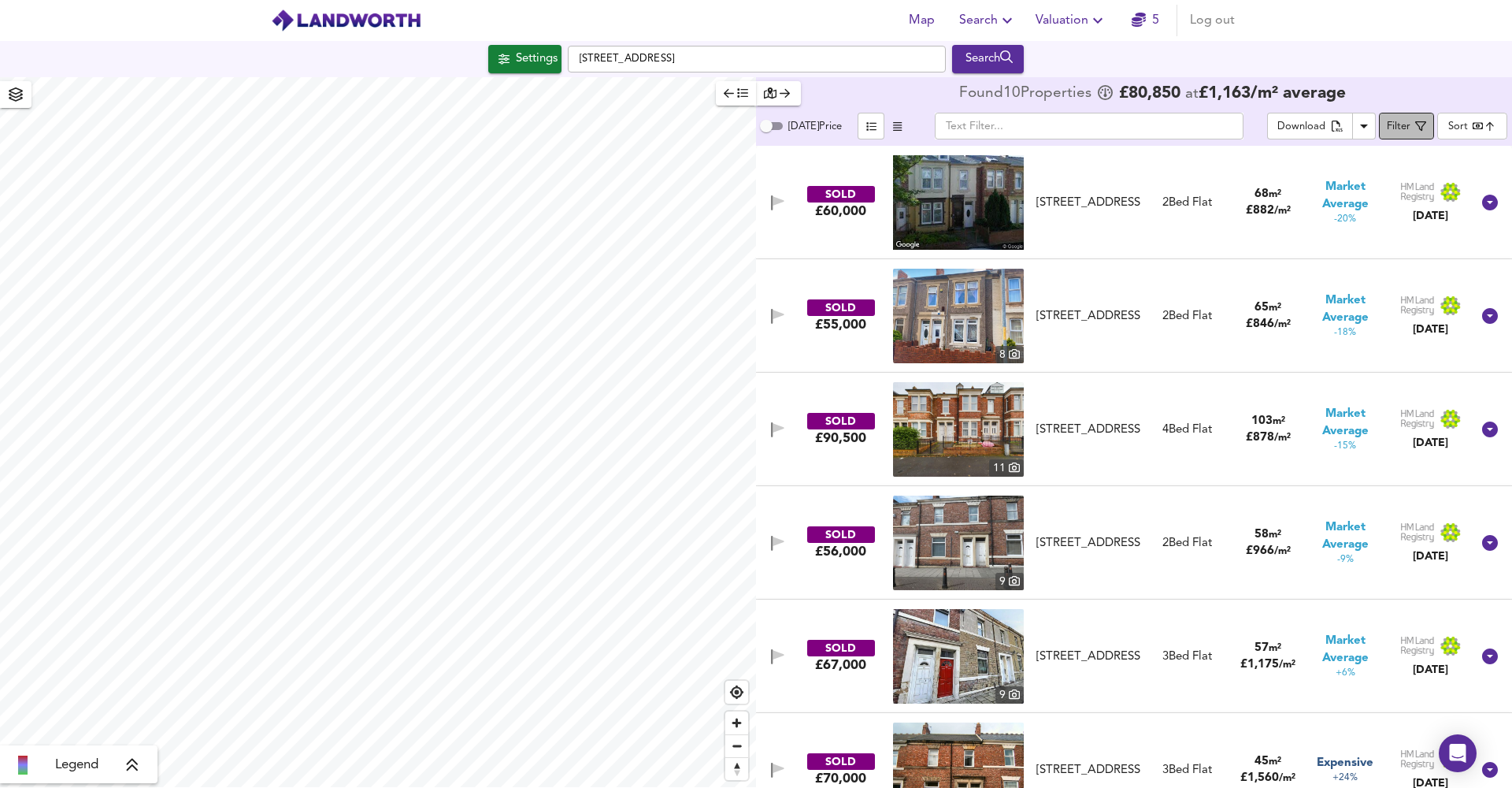
click at [1406, 126] on div "Filter" at bounding box center [1398, 128] width 24 height 18
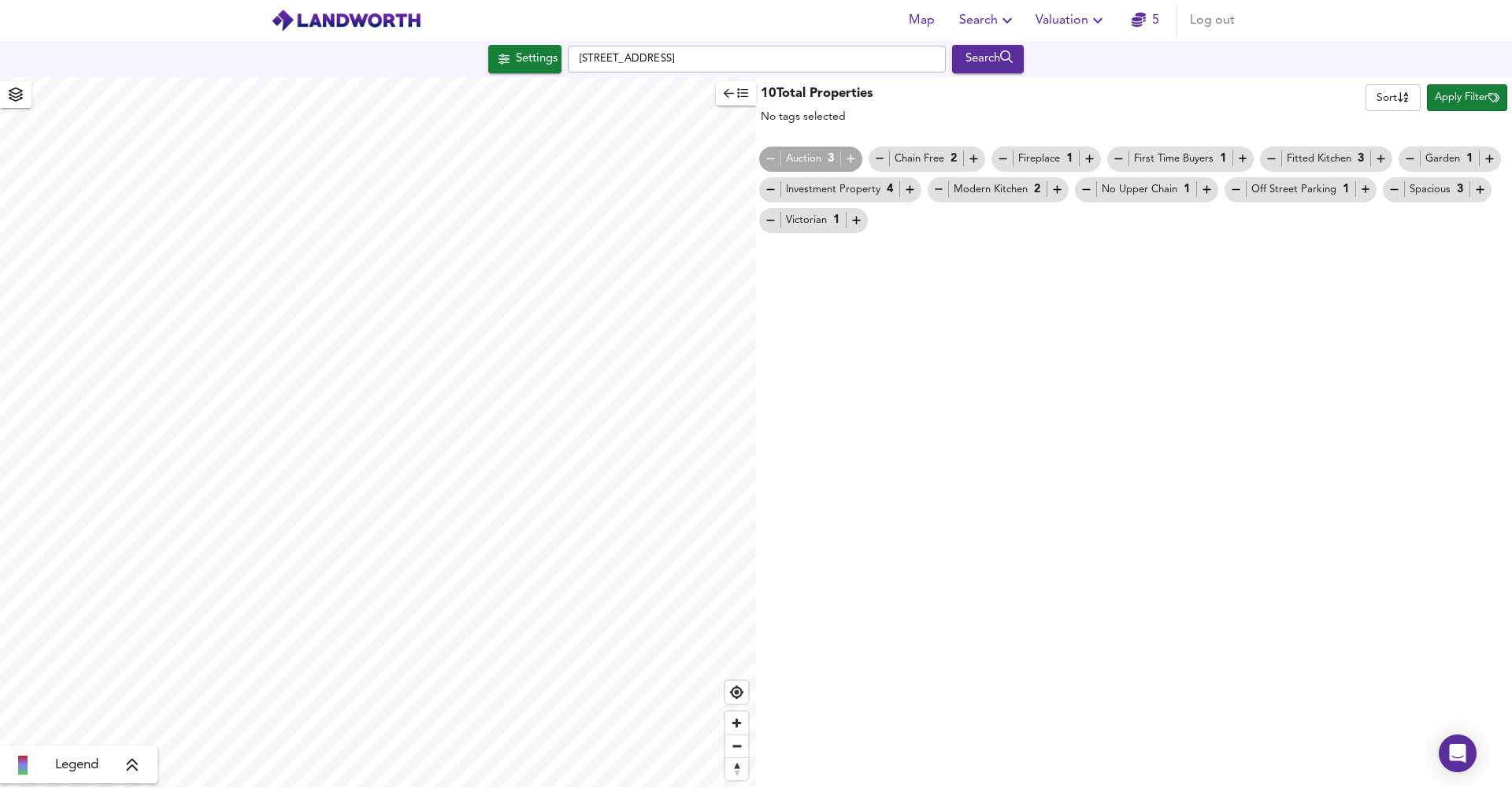
click at [546, 59] on div "Settings" at bounding box center [536, 59] width 42 height 20
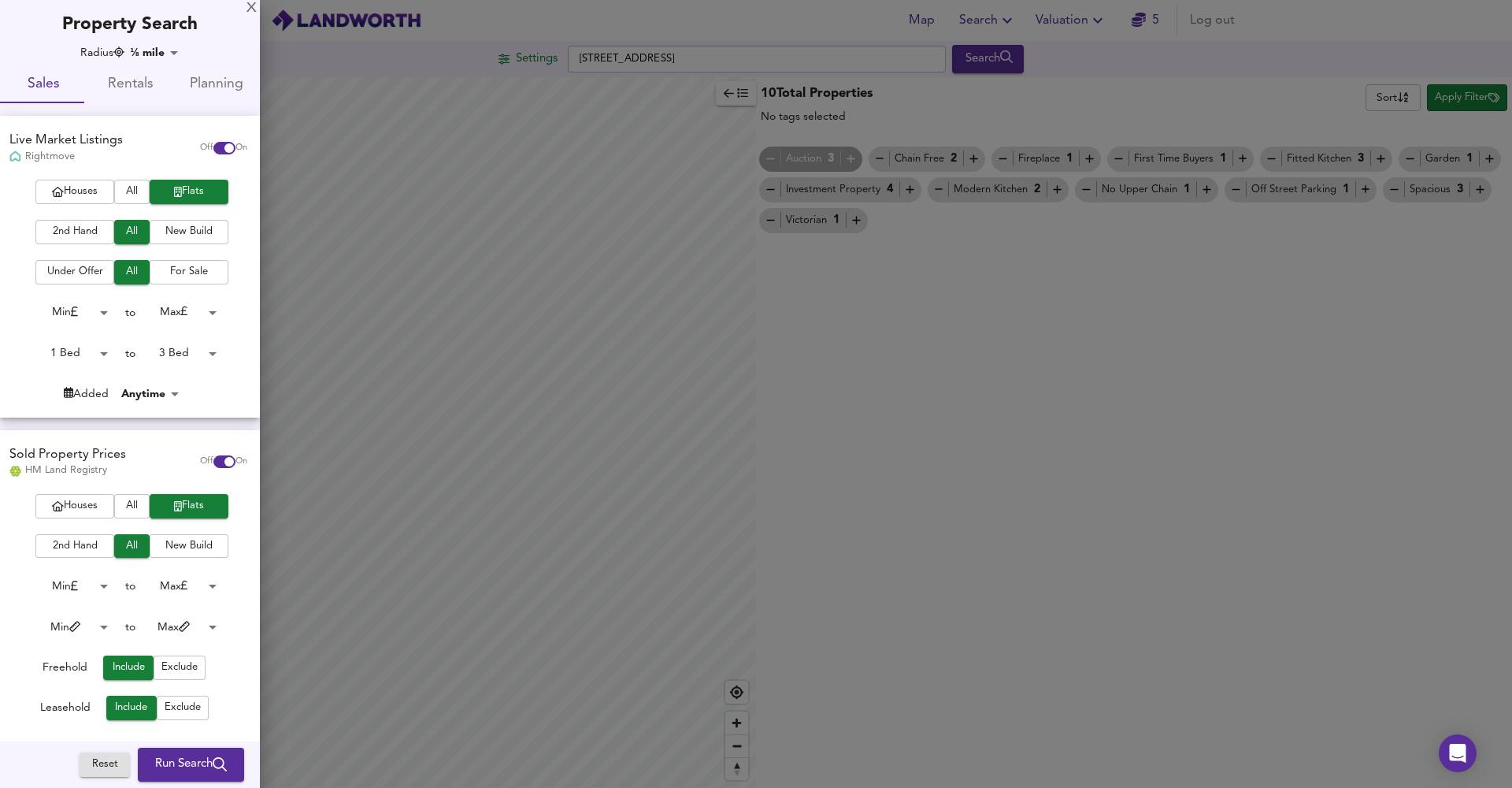
click at [177, 343] on body "Map Search Valuation 5 Log out Settings 11 Woodbine Street, Bensham, Gateshead …" at bounding box center [756, 394] width 1512 height 788
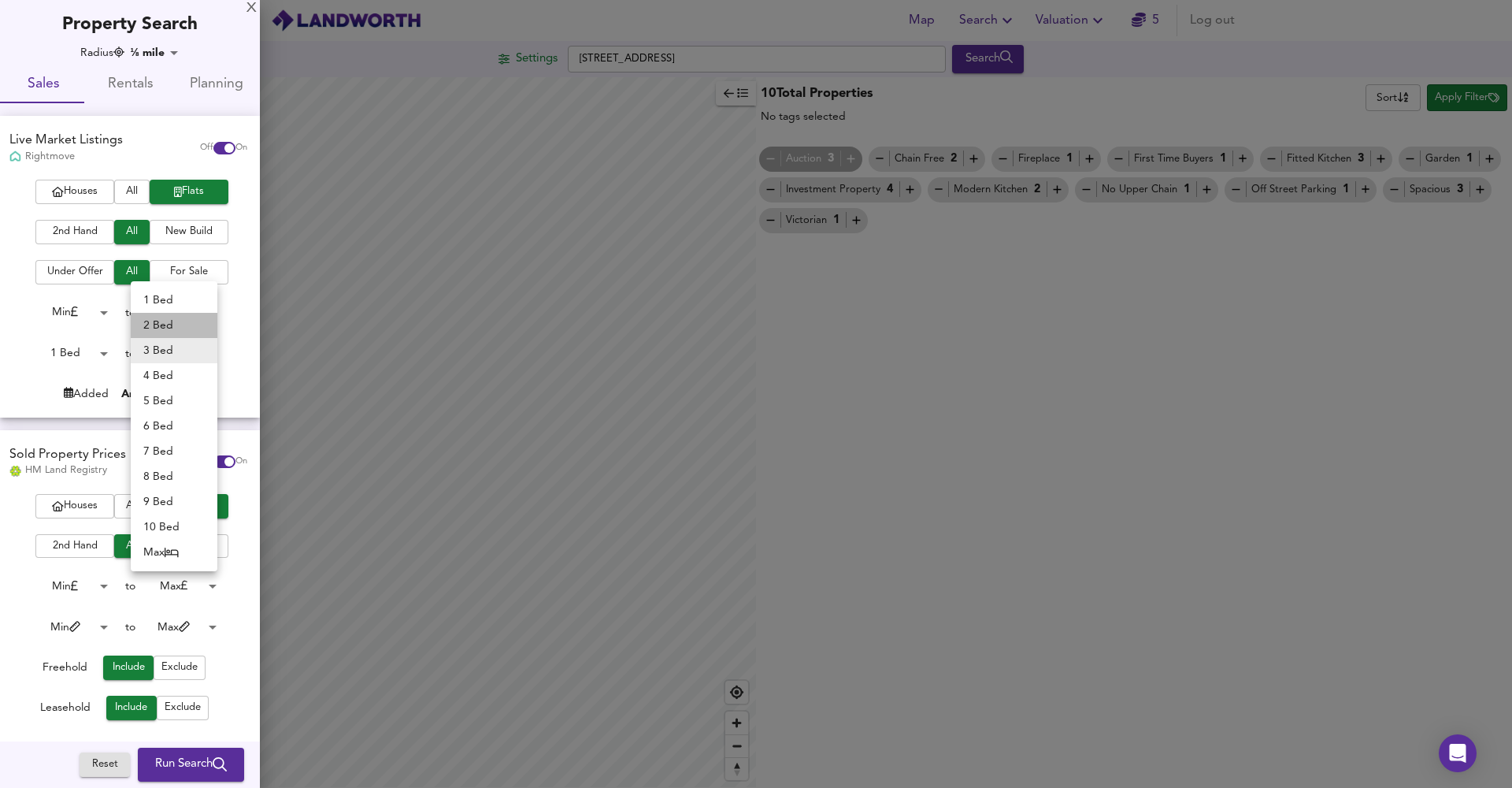
click at [182, 329] on li "2 Bed" at bounding box center [174, 325] width 86 height 25
type input "2"
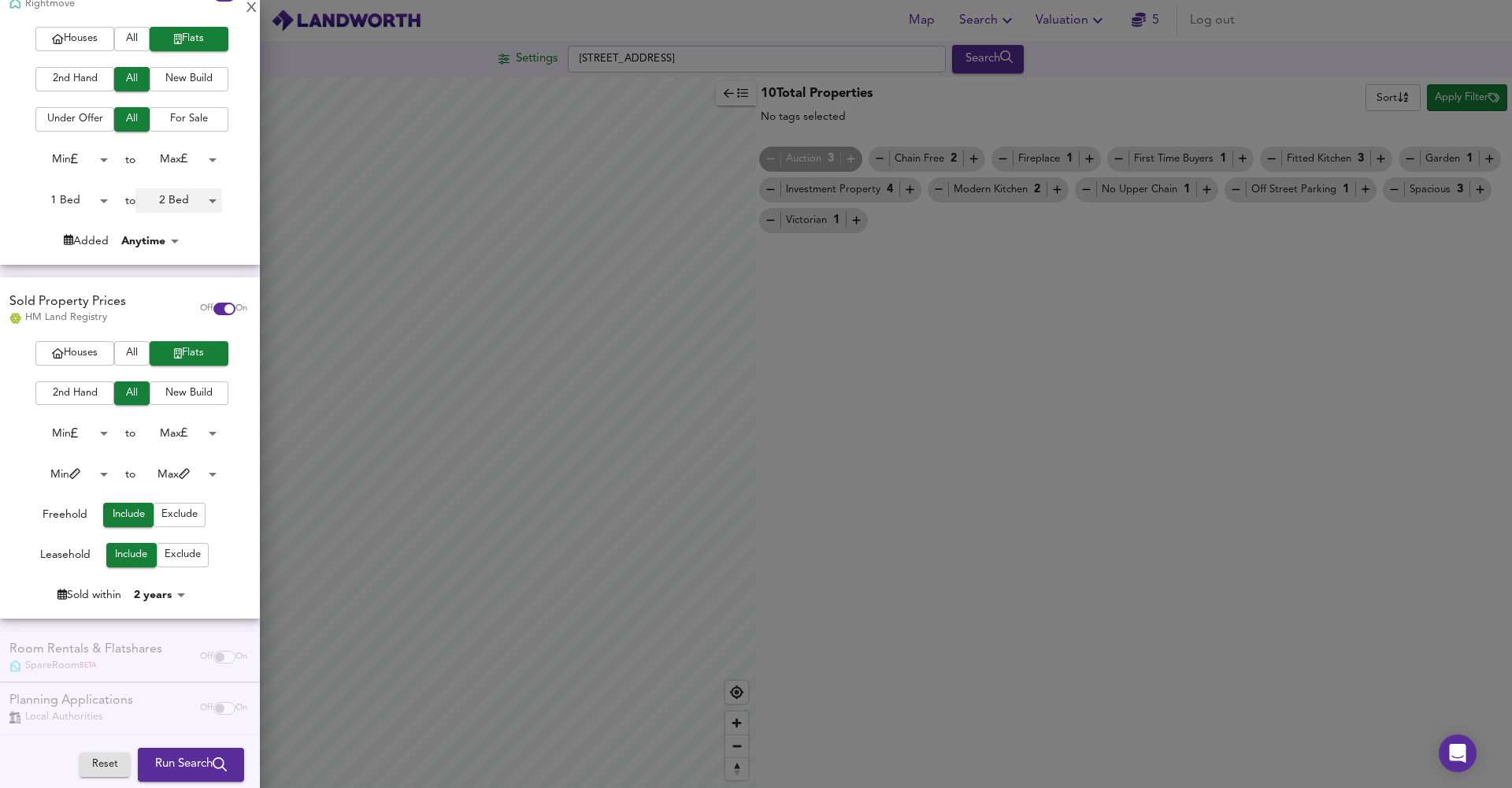
scroll to position [152, 0]
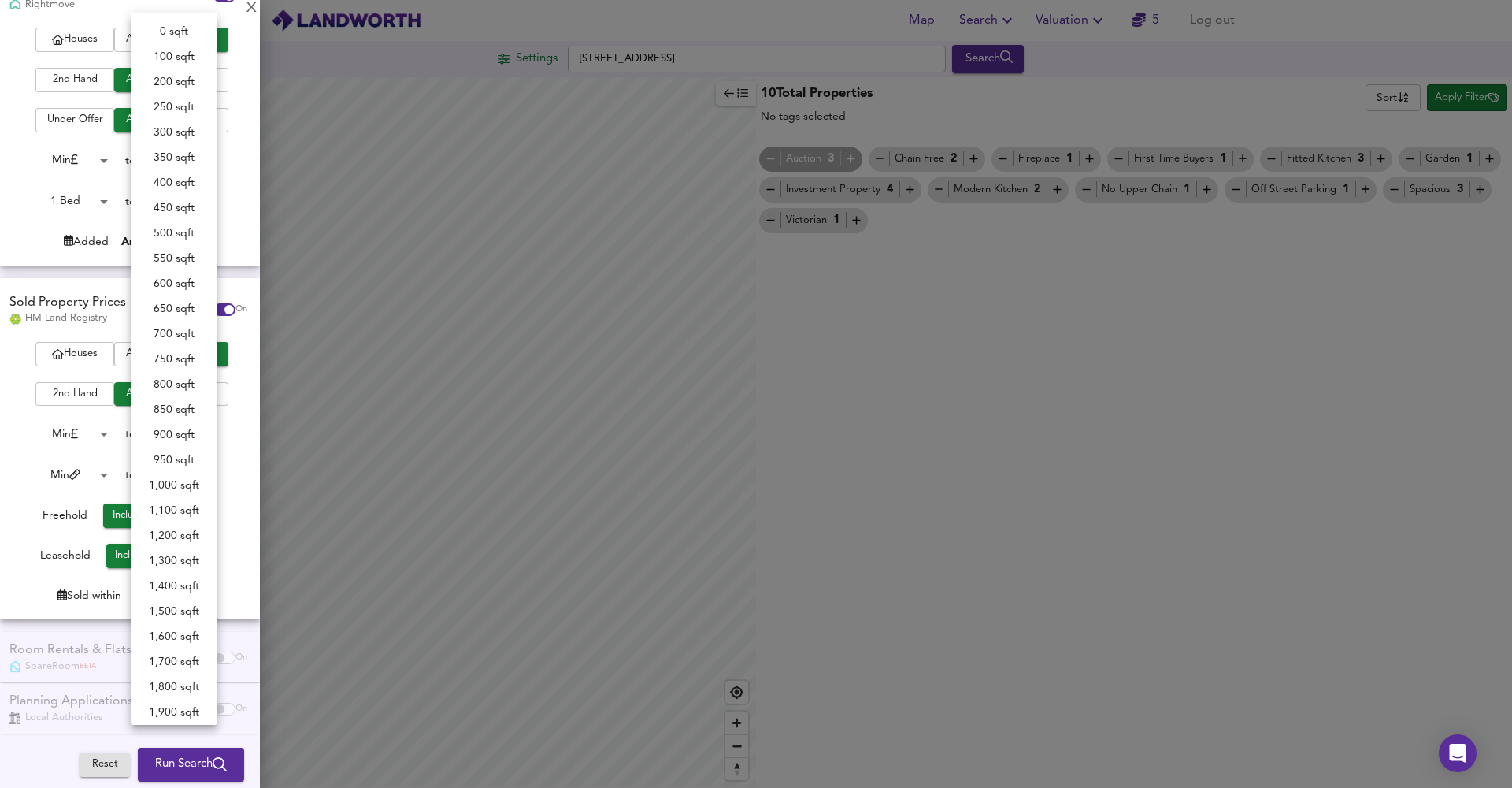
click at [192, 461] on body "Map Search Valuation 5 Log out Settings 11 Woodbine Street, Bensham, Gateshead …" at bounding box center [756, 394] width 1512 height 788
click at [236, 479] on div at bounding box center [756, 394] width 1512 height 788
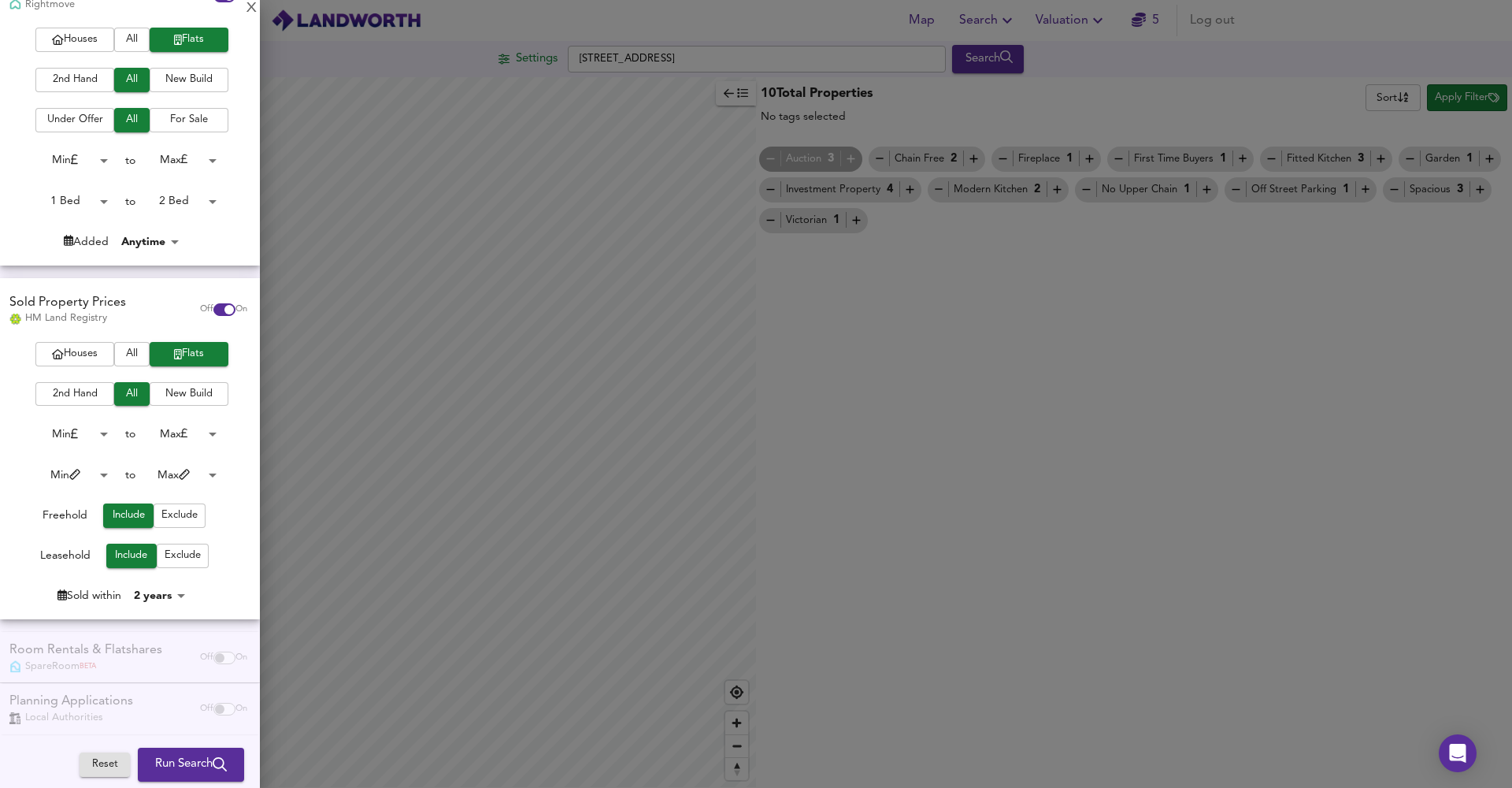
click at [311, 521] on div at bounding box center [756, 394] width 1512 height 788
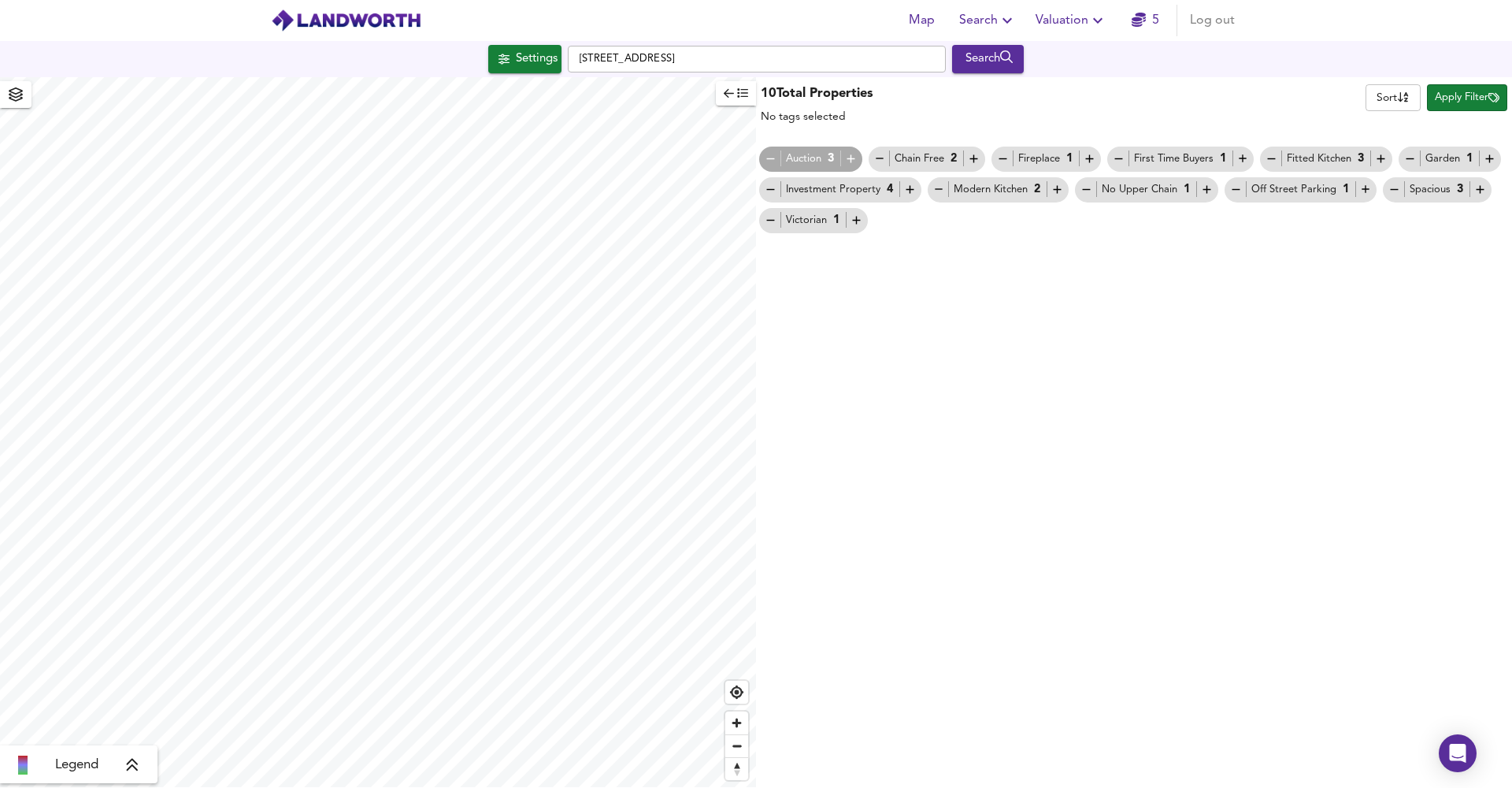
click at [1484, 94] on span "Apply Filter" at bounding box center [1467, 98] width 64 height 18
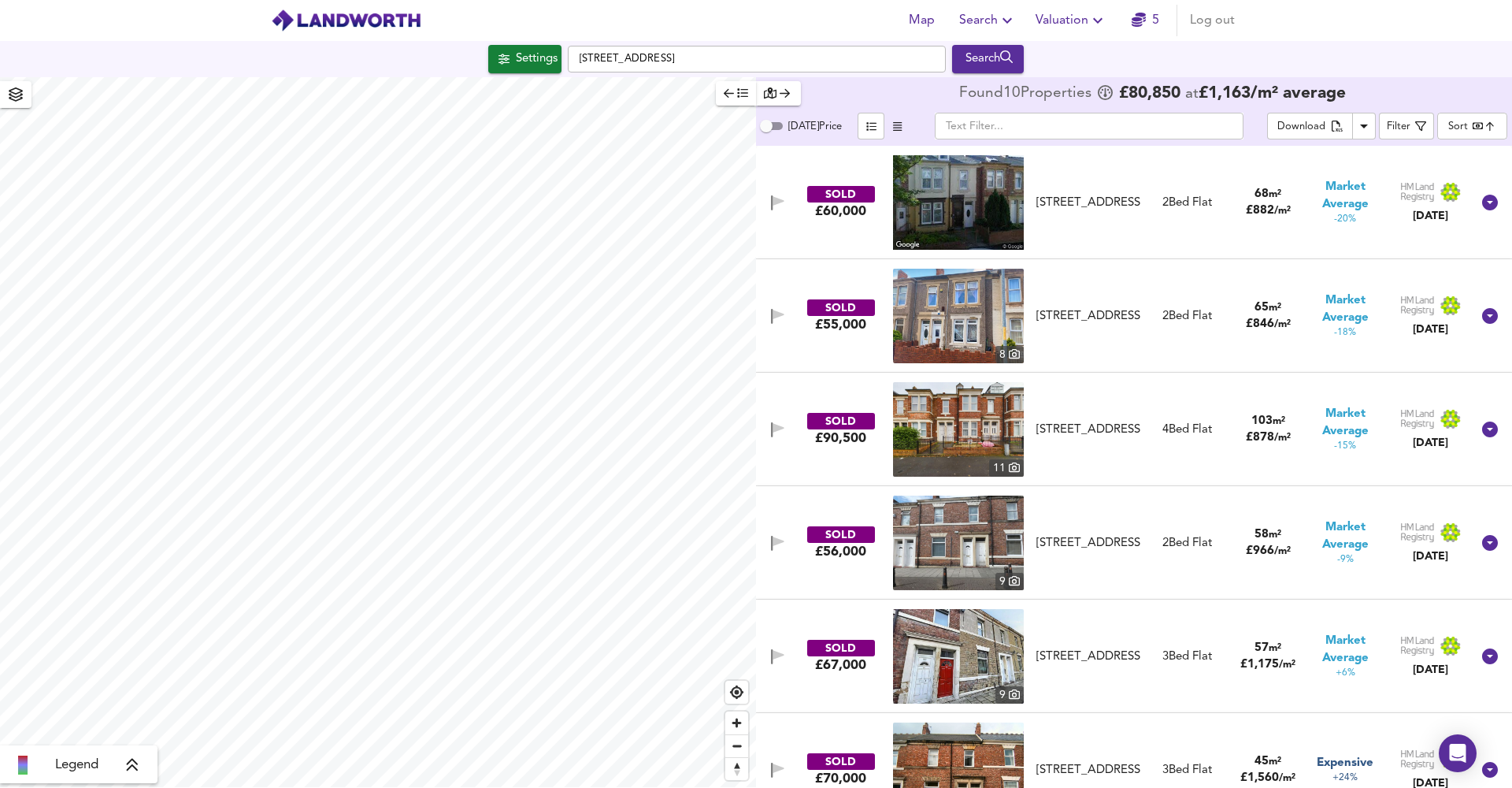
scroll to position [0, 0]
click at [1458, 128] on body "Map Search Valuation 5 Log out Settings 11 Woodbine Street, Bensham, Gateshead …" at bounding box center [756, 394] width 1512 height 788
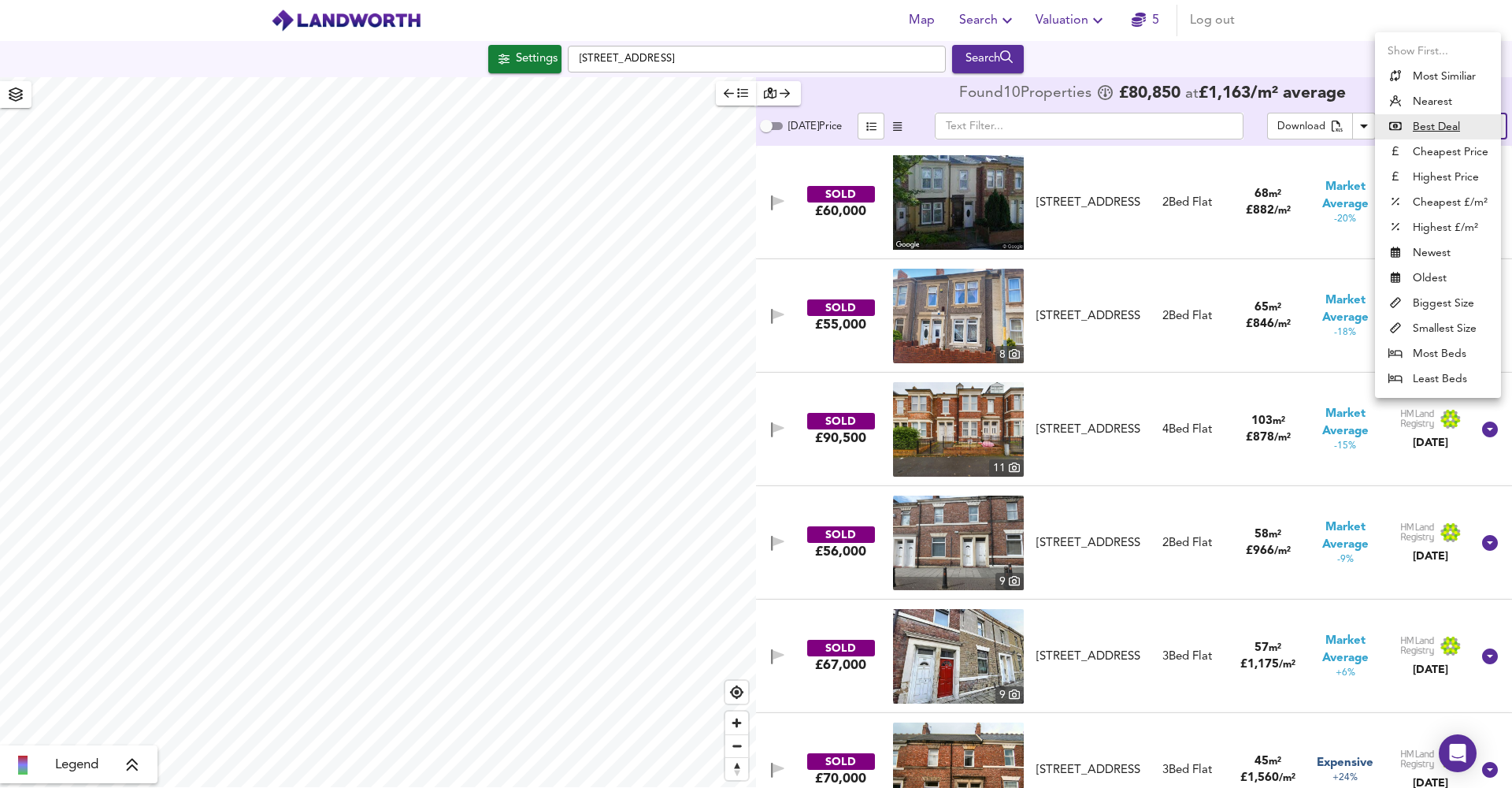
click at [1436, 372] on li "Least Beds" at bounding box center [1437, 378] width 126 height 25
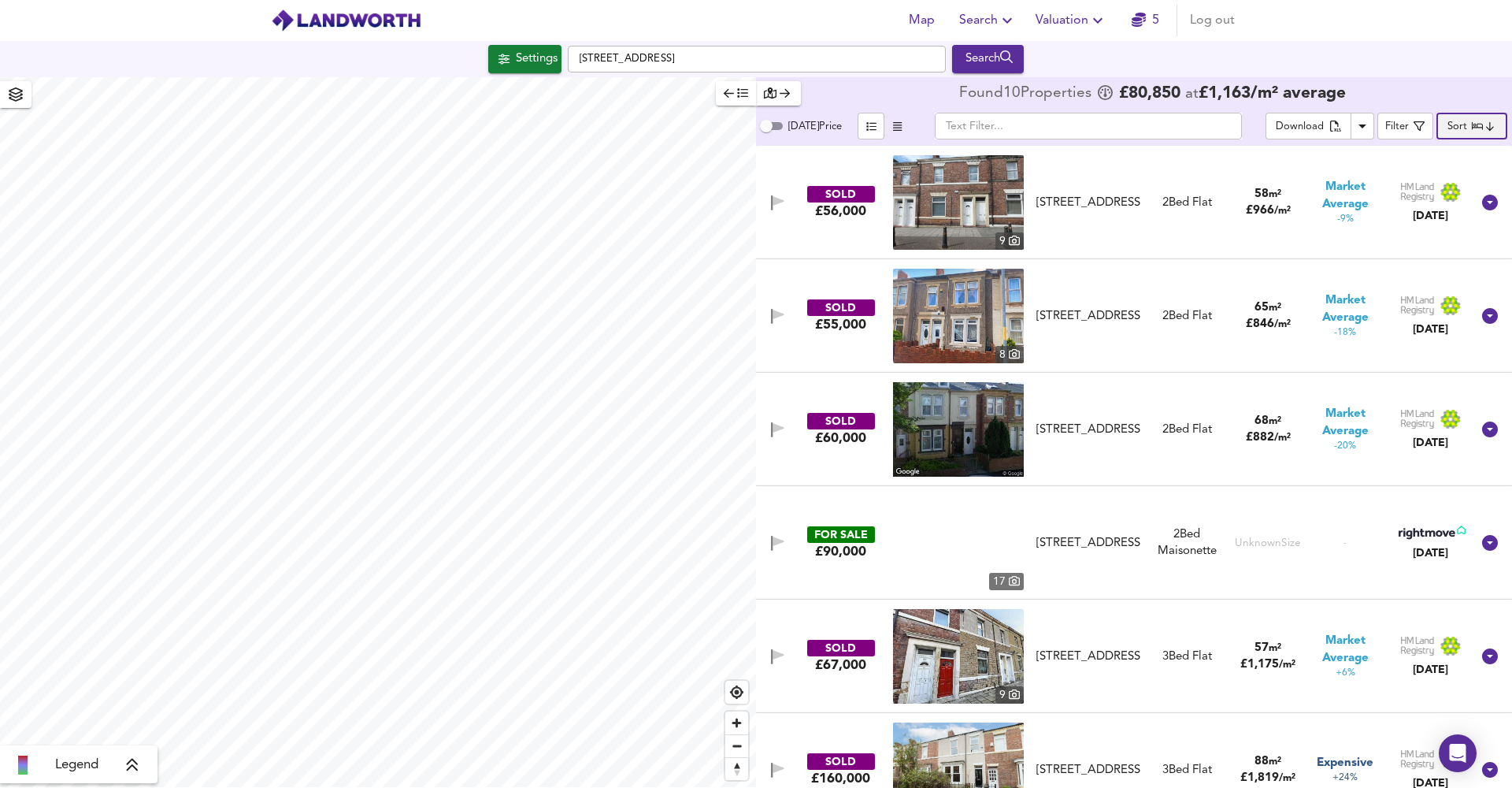
type input "leastbeds"
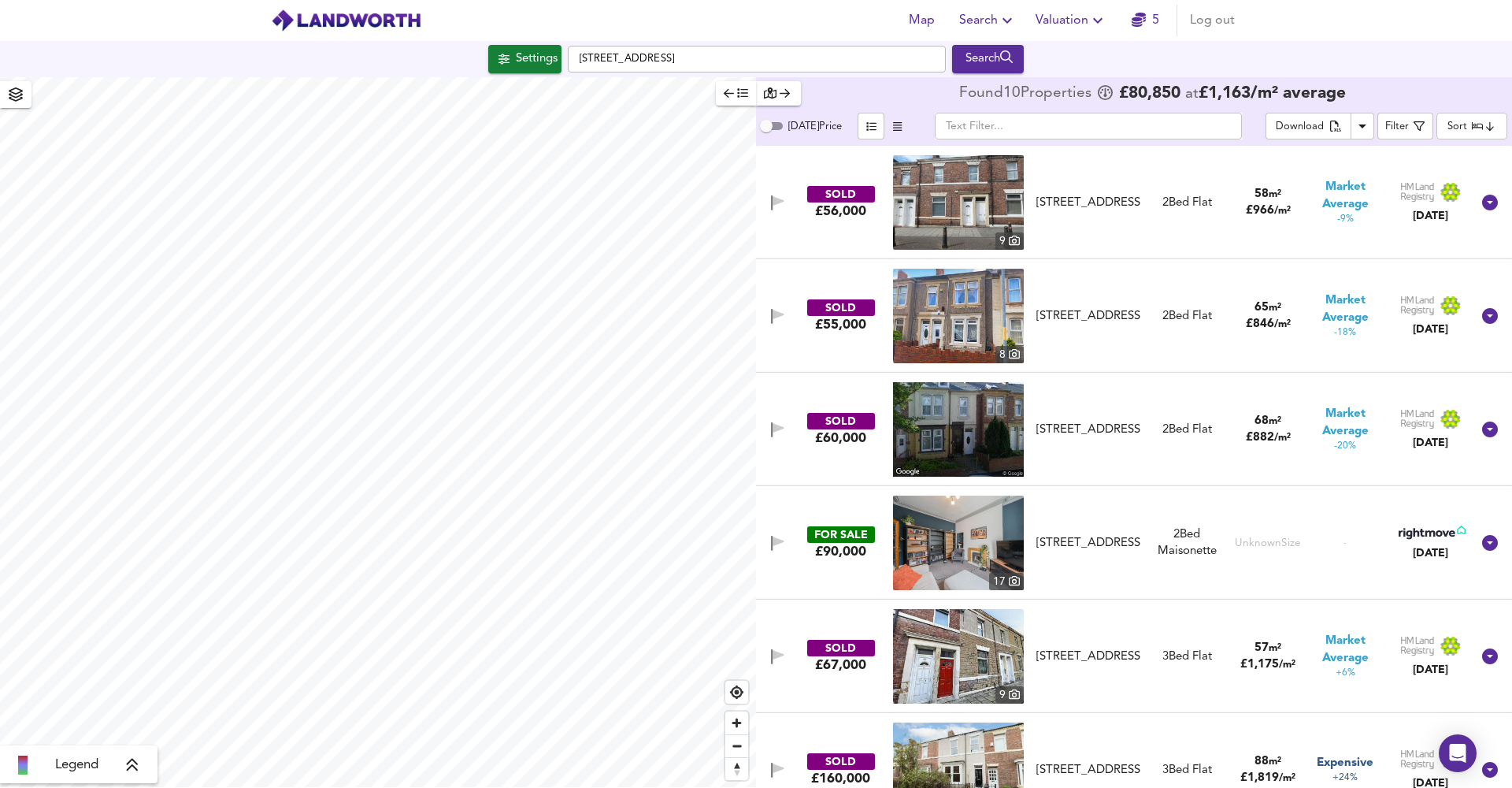
type input "813"
click at [984, 64] on div "Search" at bounding box center [988, 59] width 64 height 20
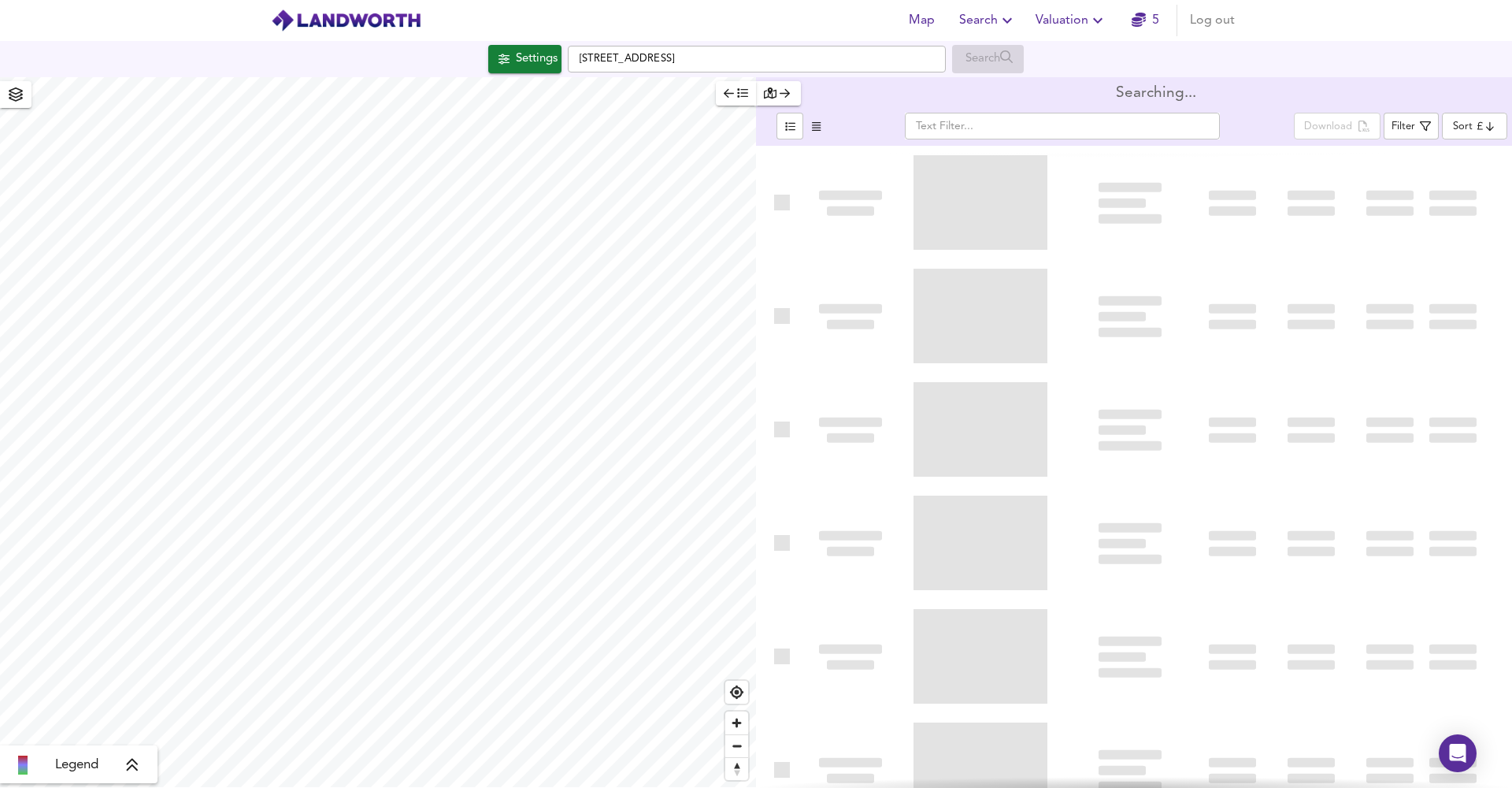
type input "bestdeal"
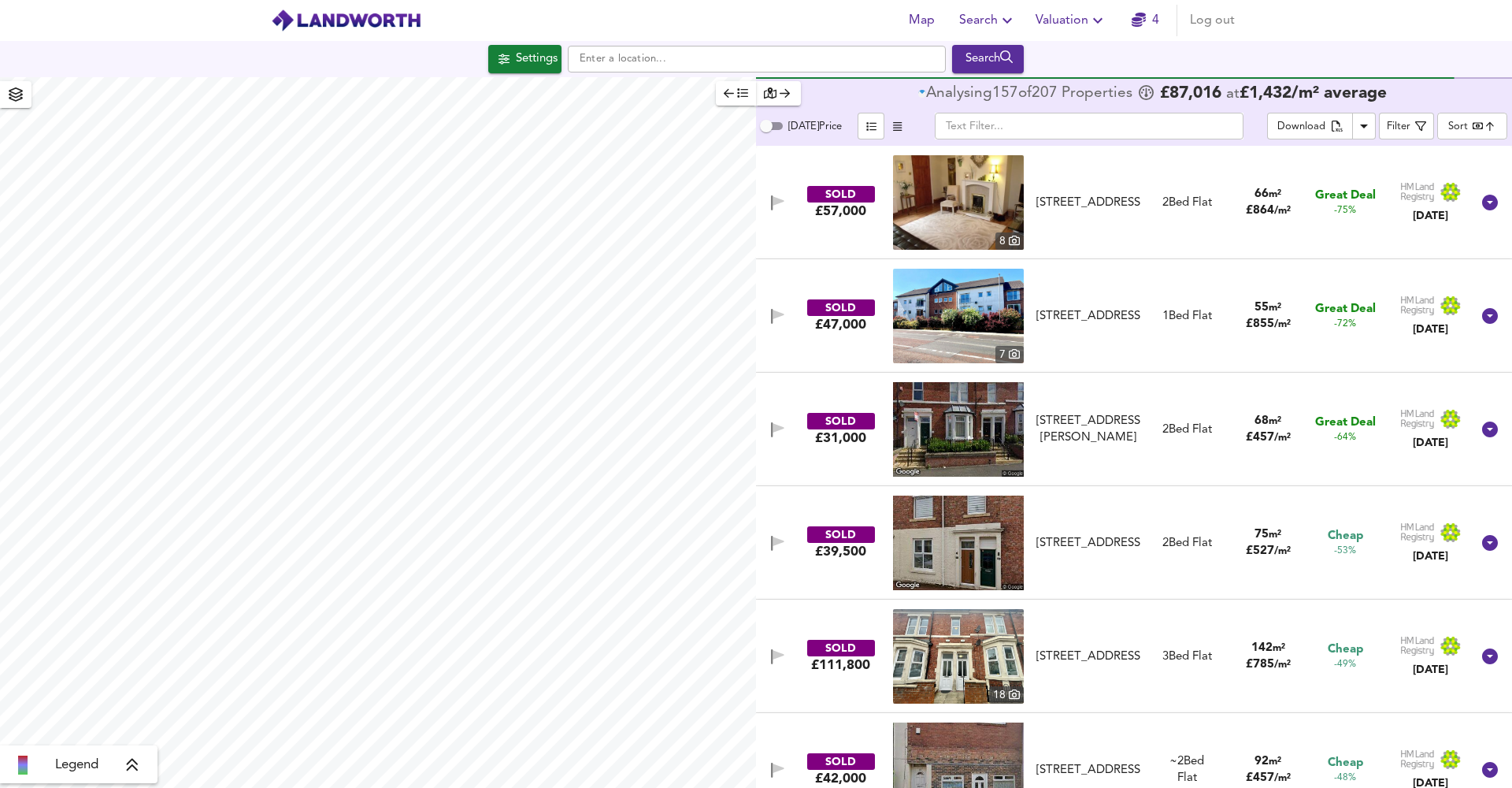
click at [1070, 25] on span "Valuation" at bounding box center [1071, 20] width 72 height 22
click at [1075, 51] on li "New Valuation Report" at bounding box center [1071, 56] width 188 height 28
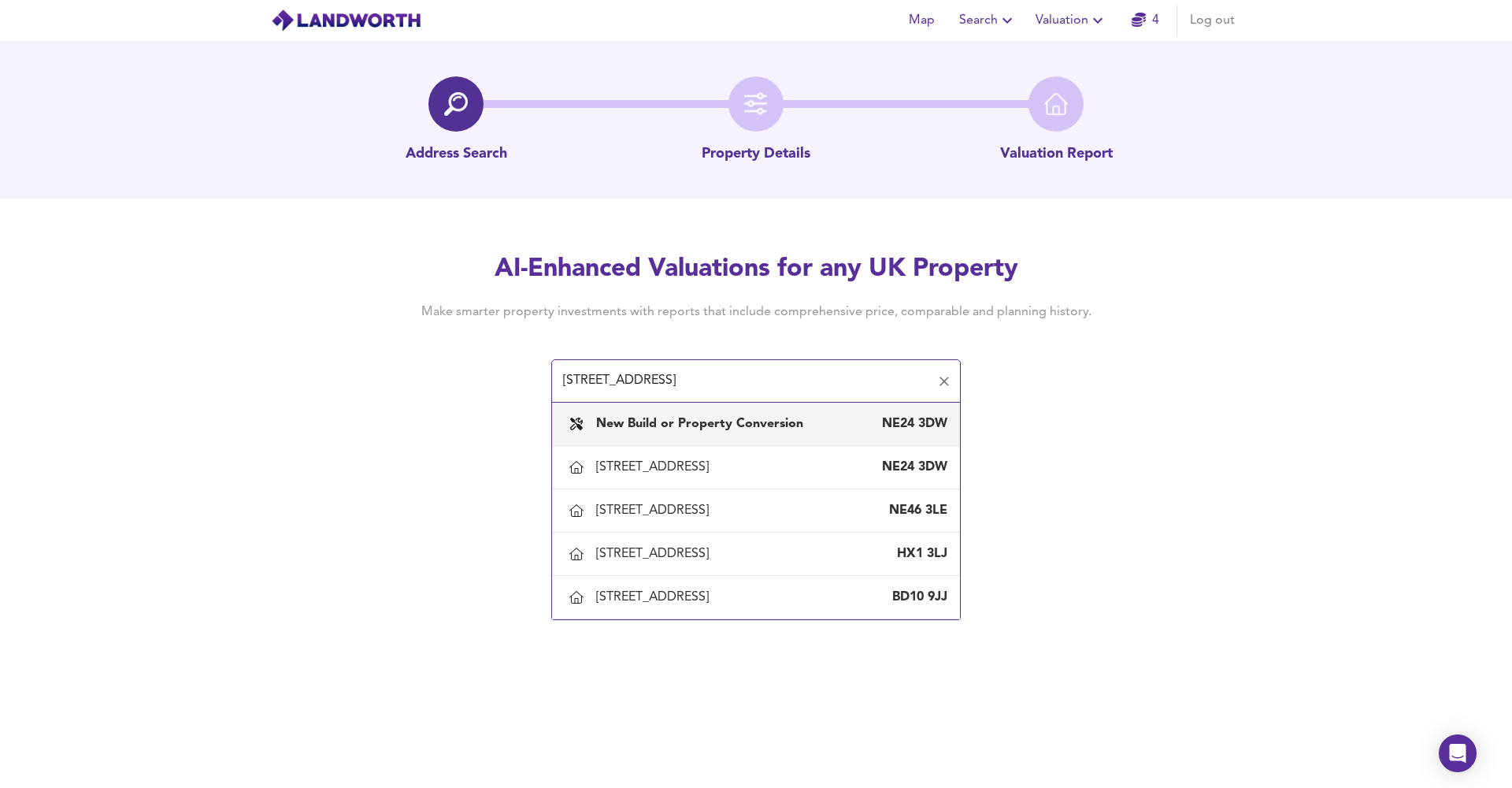
click at [662, 376] on input "11 woodbine terrace, gate" at bounding box center [744, 381] width 371 height 30
click at [750, 387] on input "11 woodbine street, gate" at bounding box center [744, 381] width 371 height 30
click at [715, 476] on div "11 Woodbine Street, Gateshead" at bounding box center [656, 467] width 119 height 17
type input "11 Woodbine Street, Gateshead"
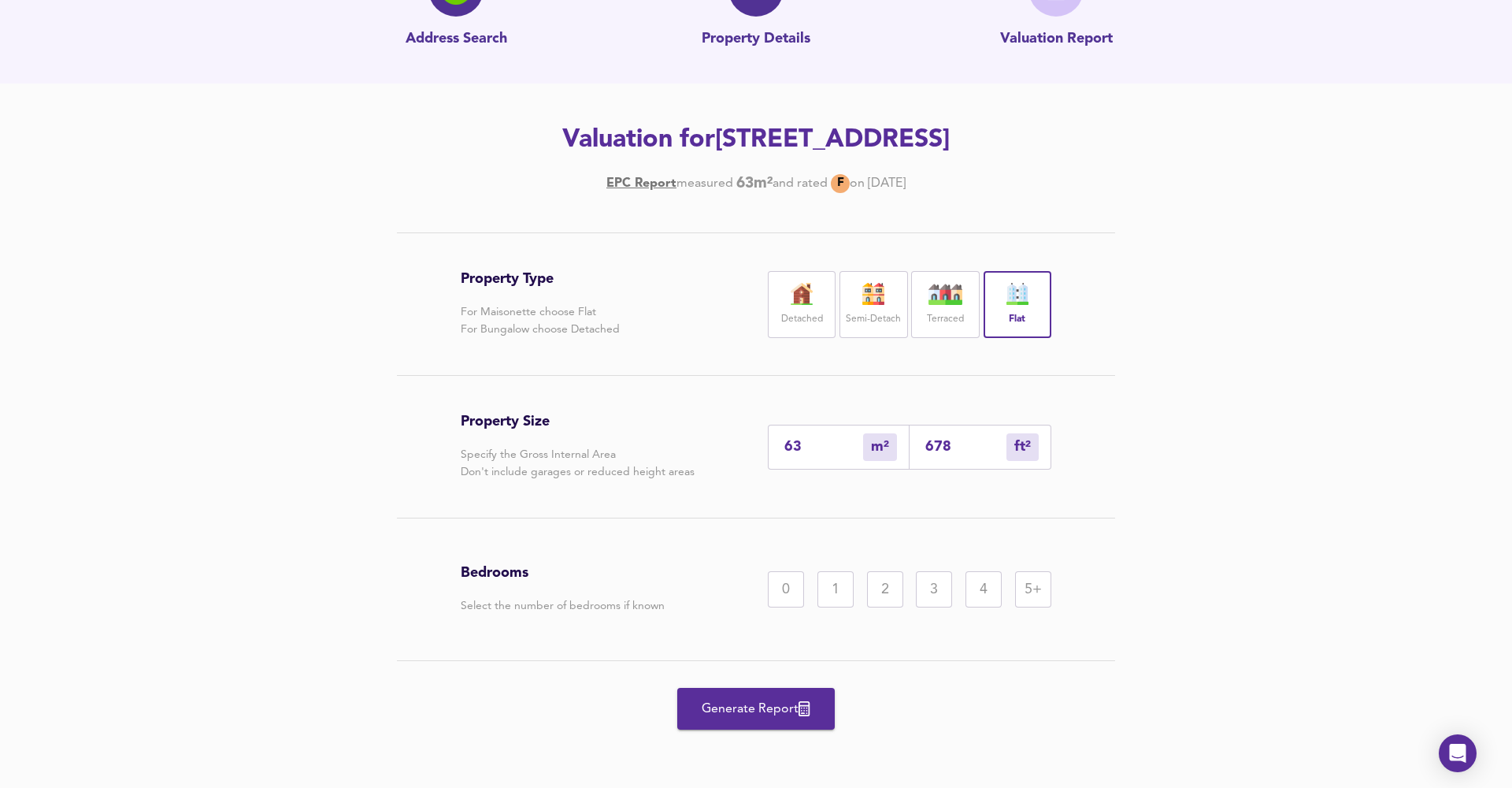
scroll to position [115, 0]
click at [843, 595] on div "1" at bounding box center [835, 590] width 37 height 37
click at [814, 434] on div "63 m² sqm" at bounding box center [838, 447] width 142 height 45
click at [804, 454] on input "63" at bounding box center [823, 447] width 79 height 17
type input "6"
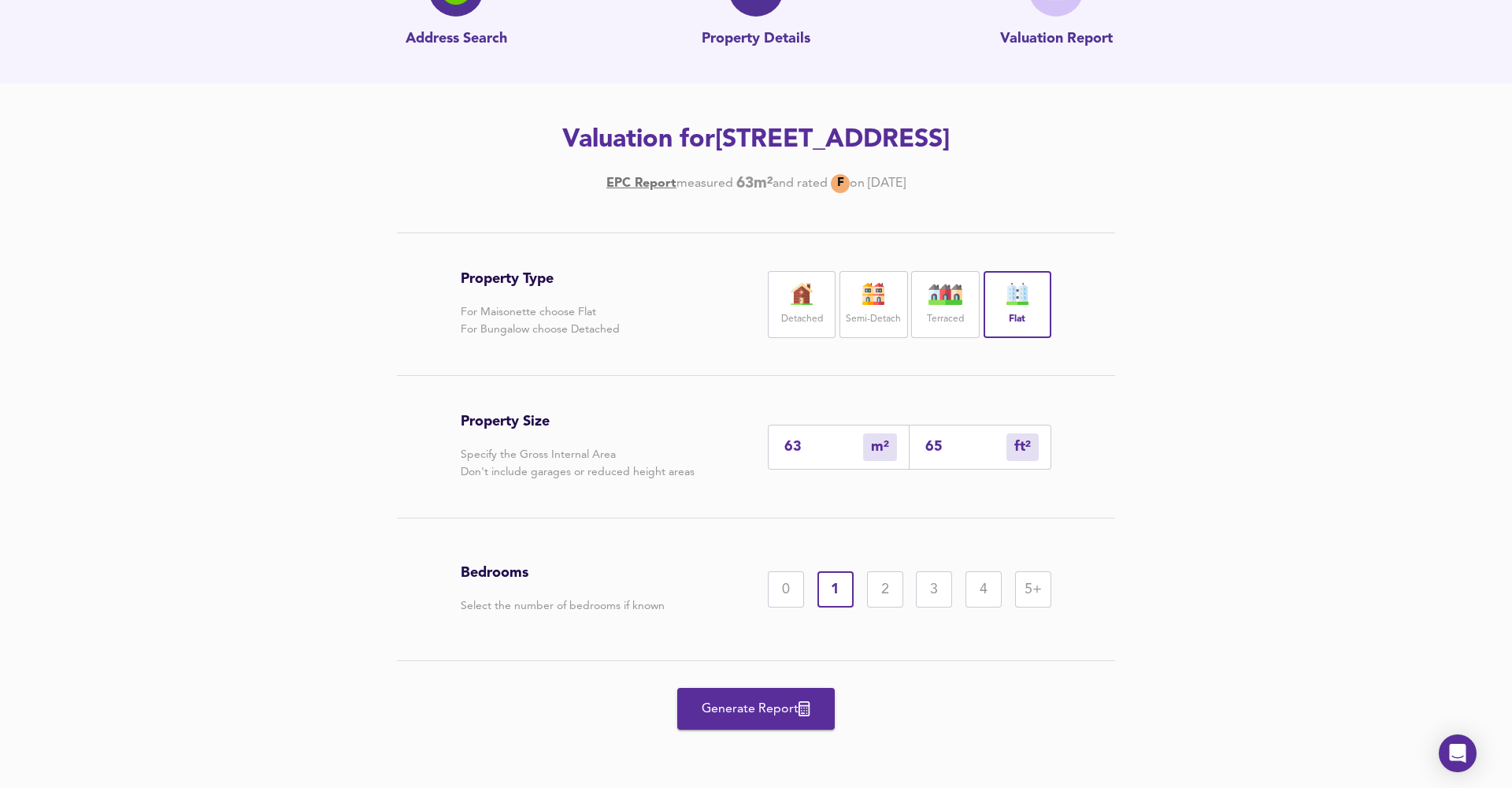
type input "65"
type input "5"
type input "54"
type input "55"
type input "592"
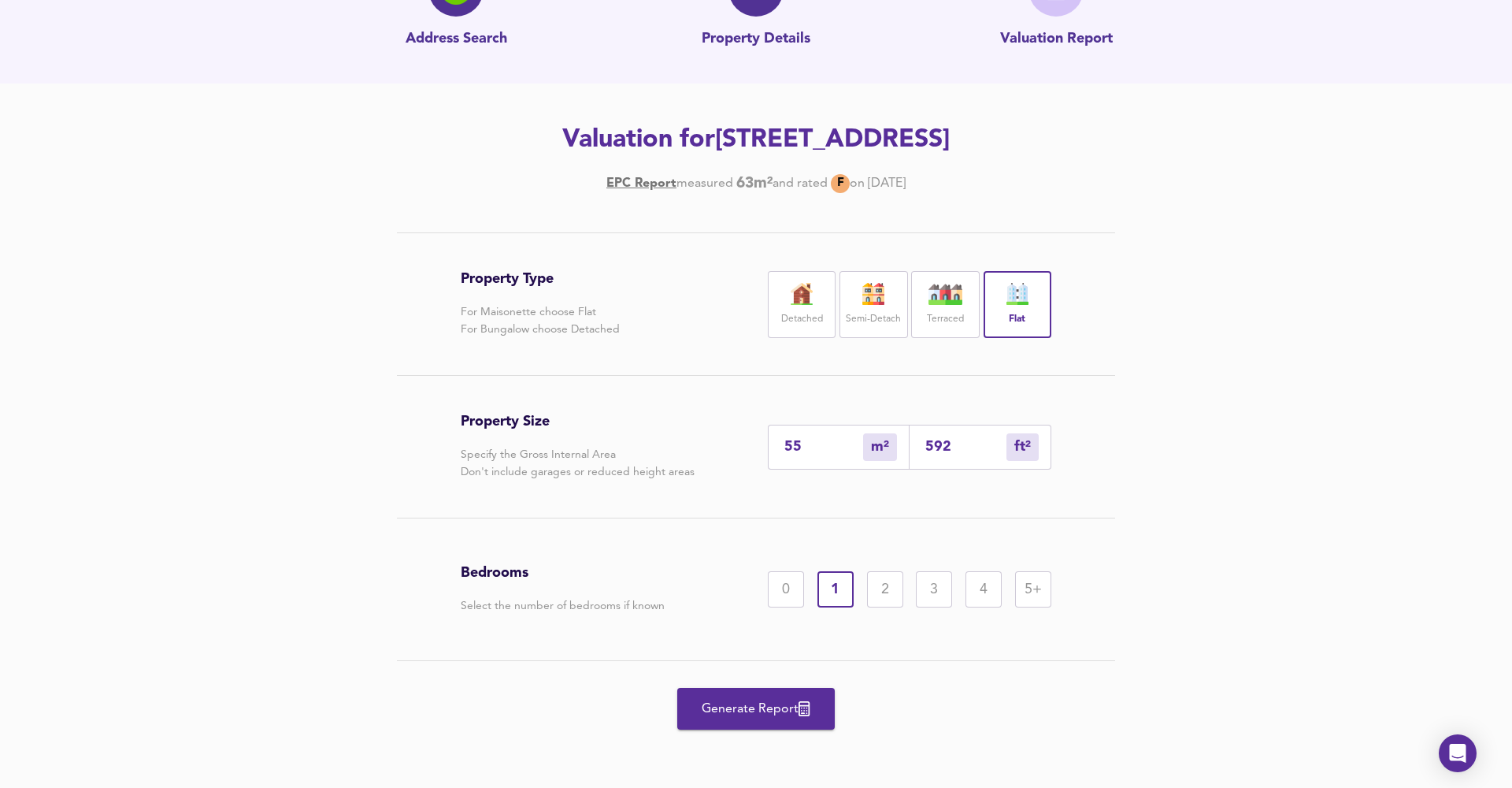
type input "55"
click at [746, 701] on span "Generate Report" at bounding box center [756, 709] width 126 height 22
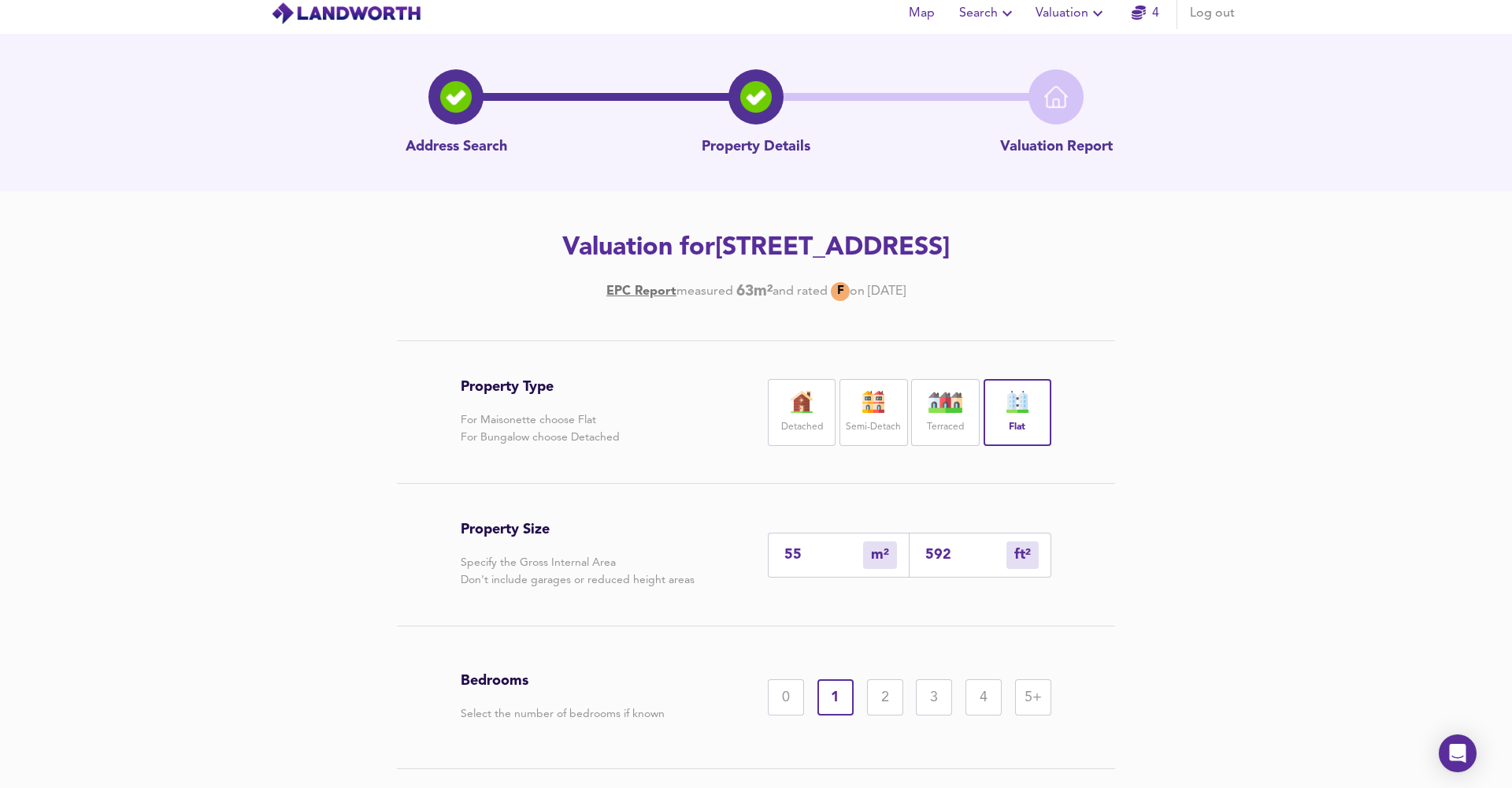
scroll to position [0, 0]
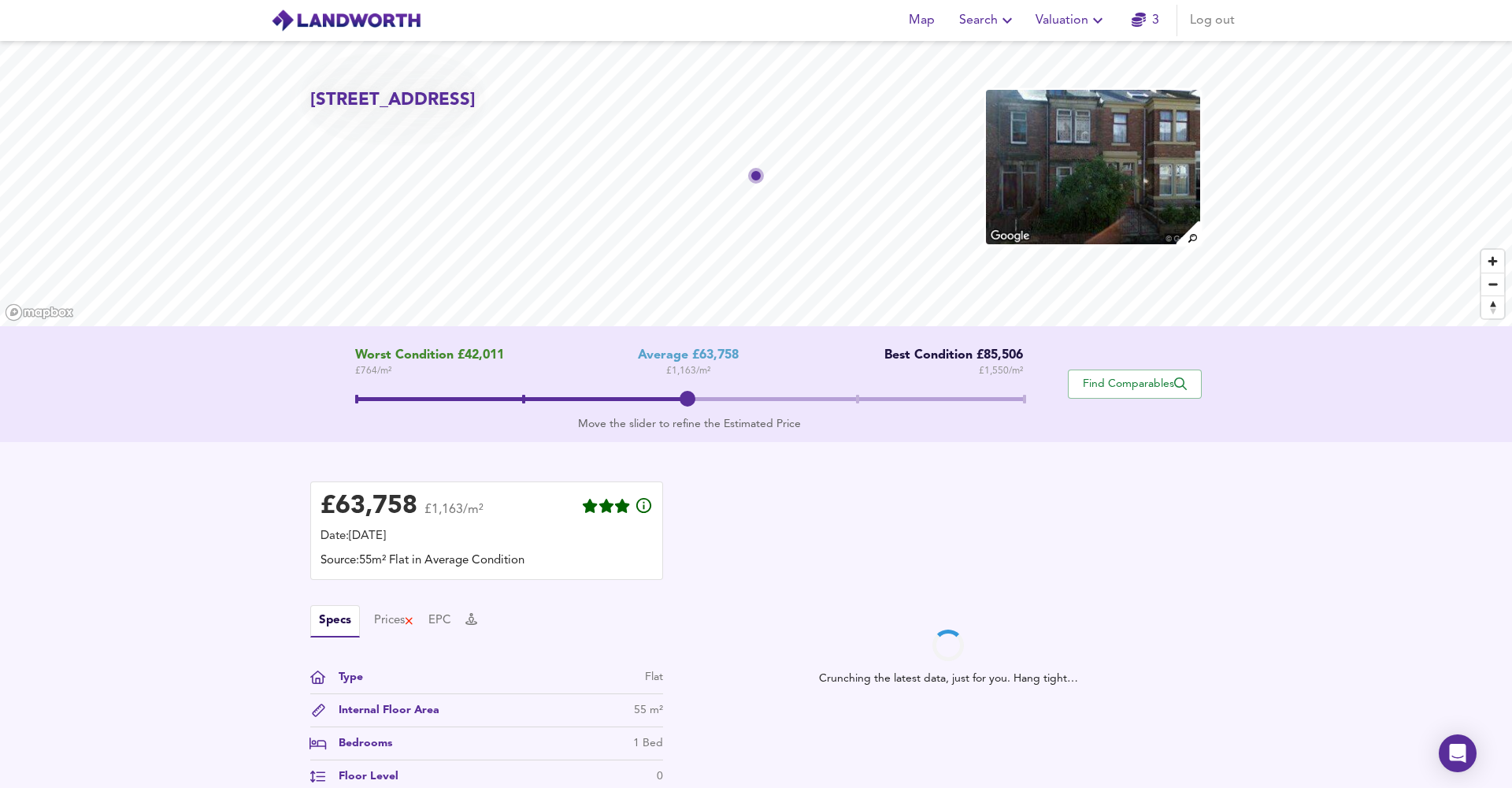
click at [880, 395] on span at bounding box center [689, 401] width 668 height 28
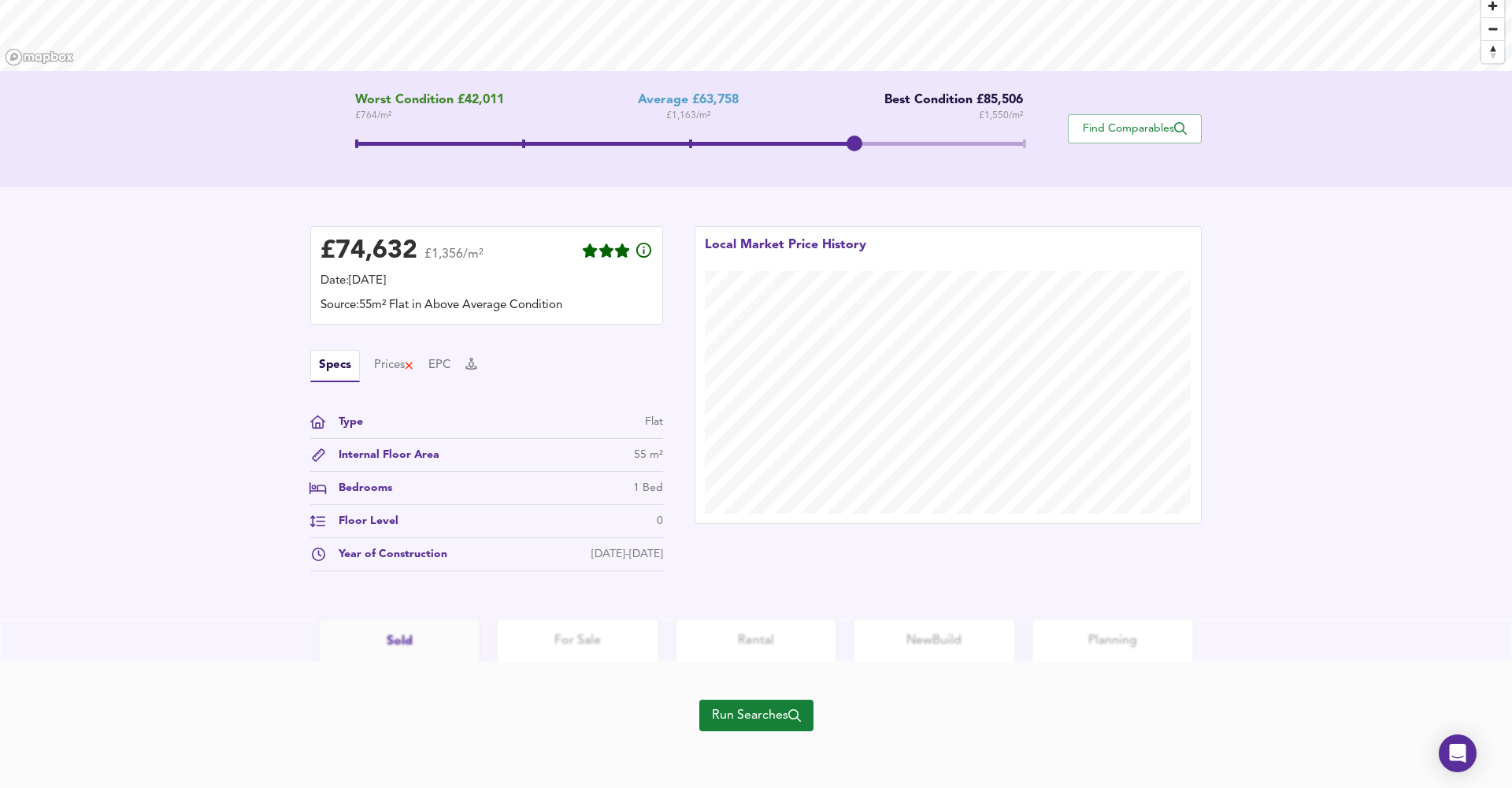
scroll to position [256, 0]
click at [729, 706] on span "Run Searches" at bounding box center [756, 716] width 89 height 22
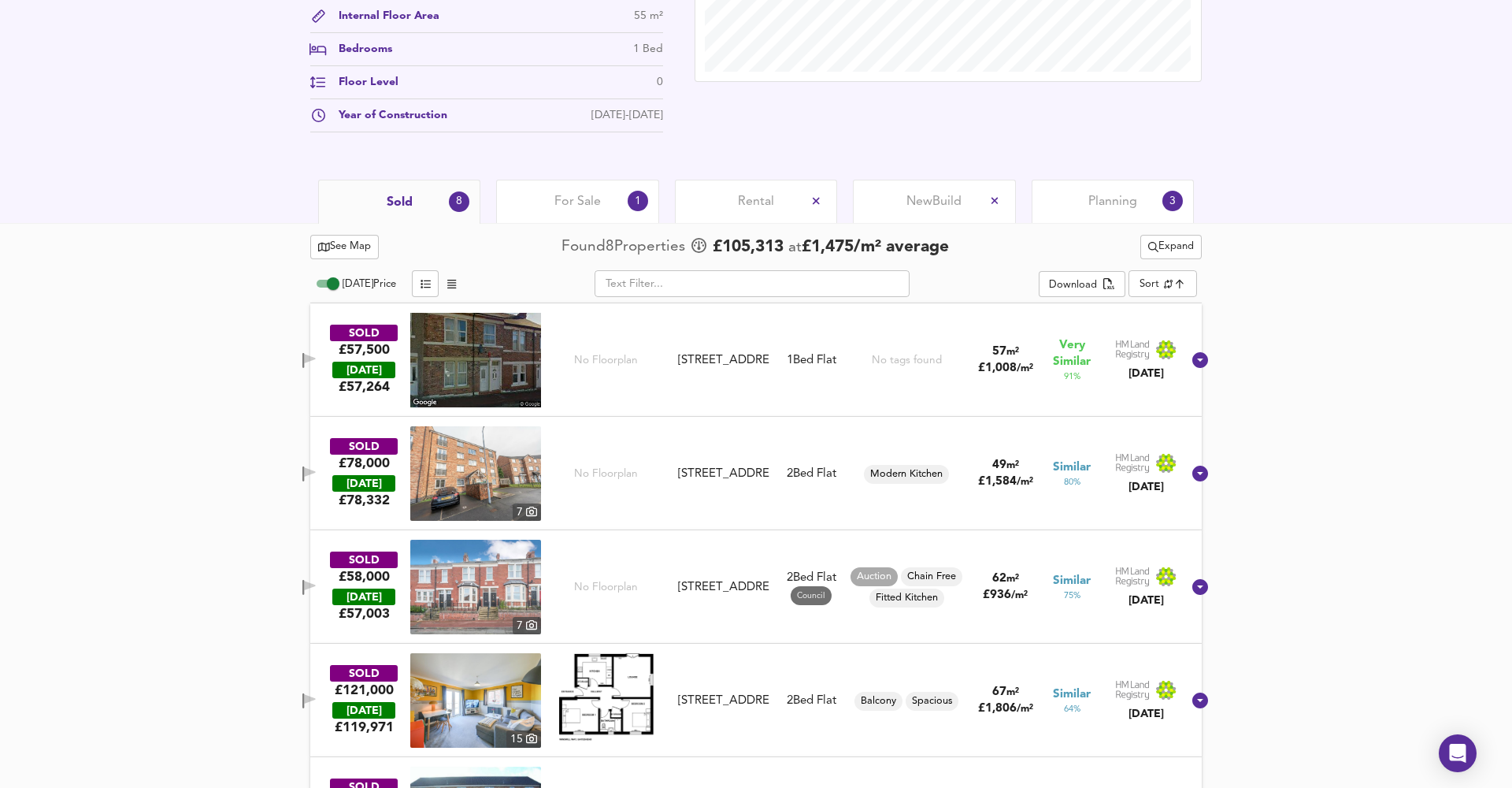
scroll to position [627, 0]
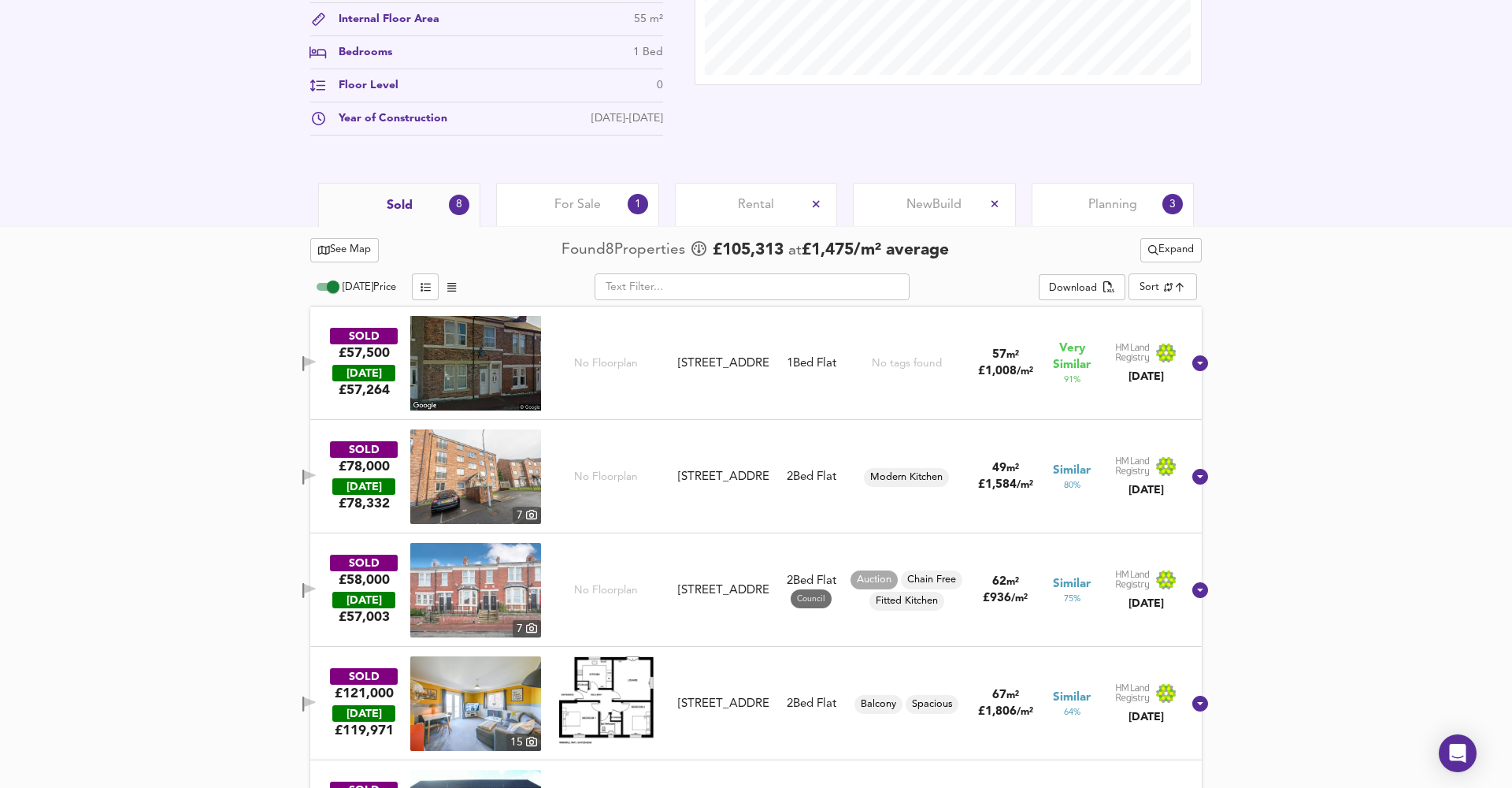
click at [511, 367] on img at bounding box center [475, 362] width 131 height 94
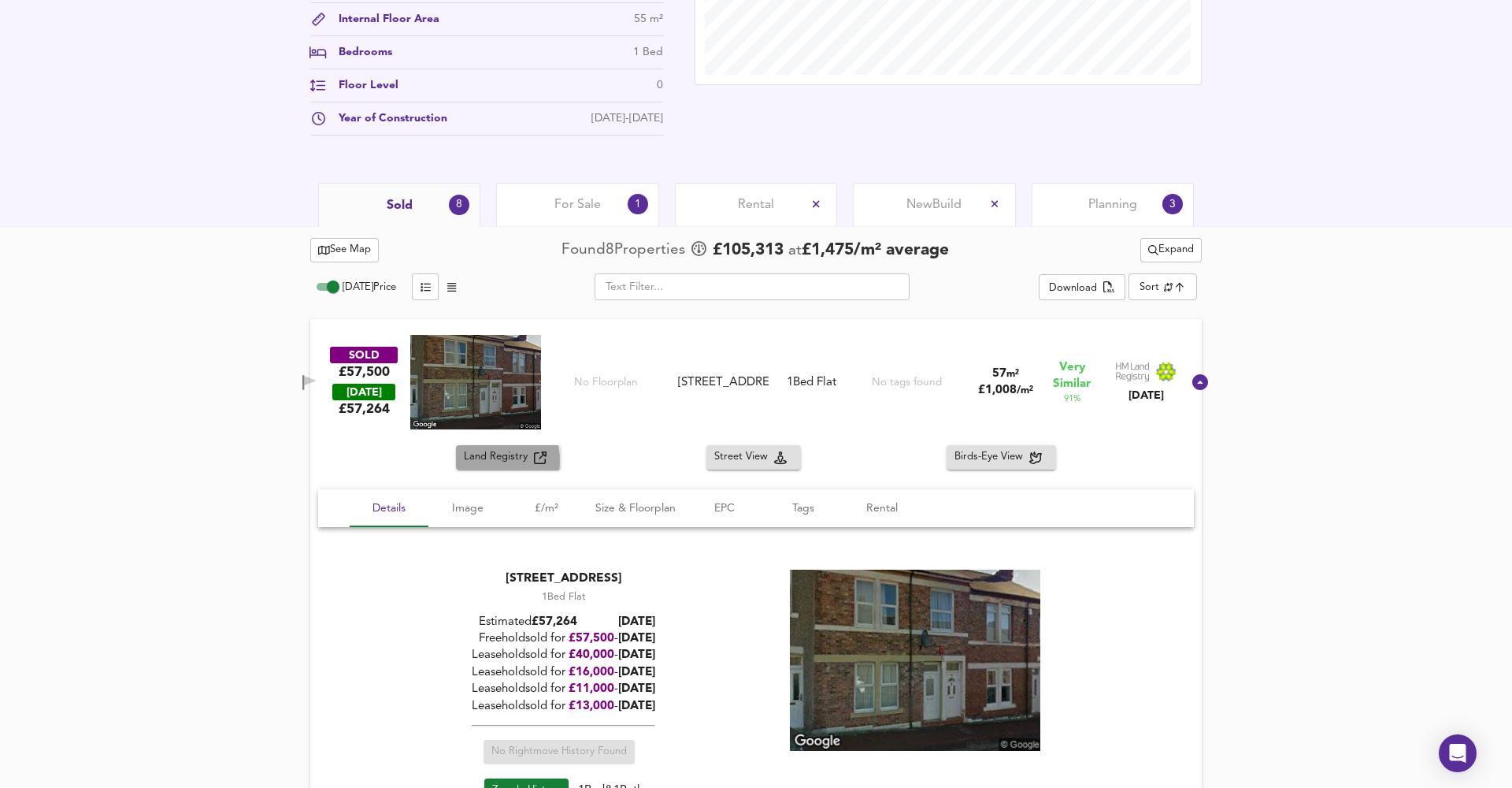
click at [498, 461] on span "Land Registry" at bounding box center [499, 458] width 70 height 18
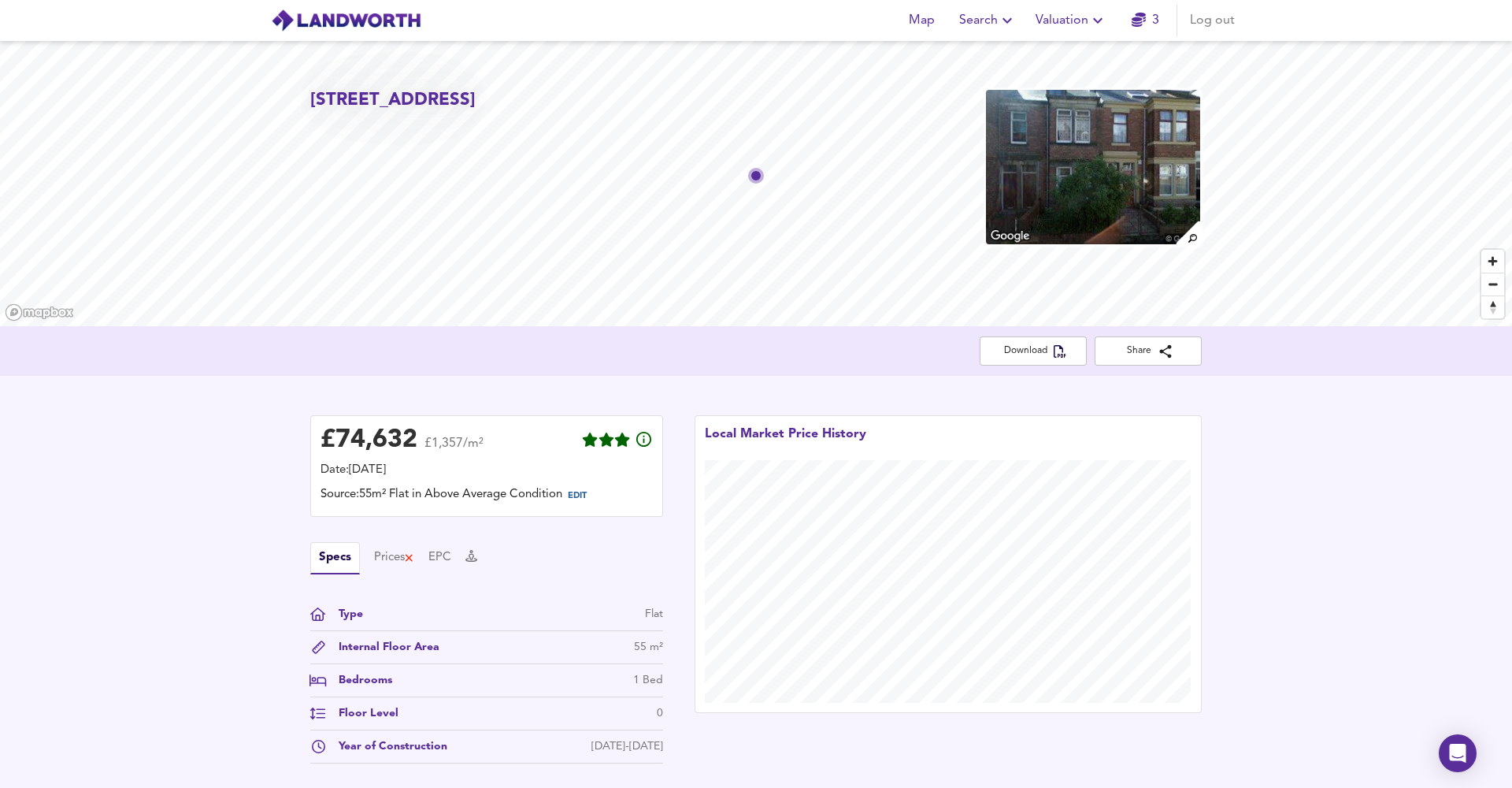
scroll to position [0, 0]
click at [587, 494] on span "EDIT" at bounding box center [577, 495] width 19 height 8
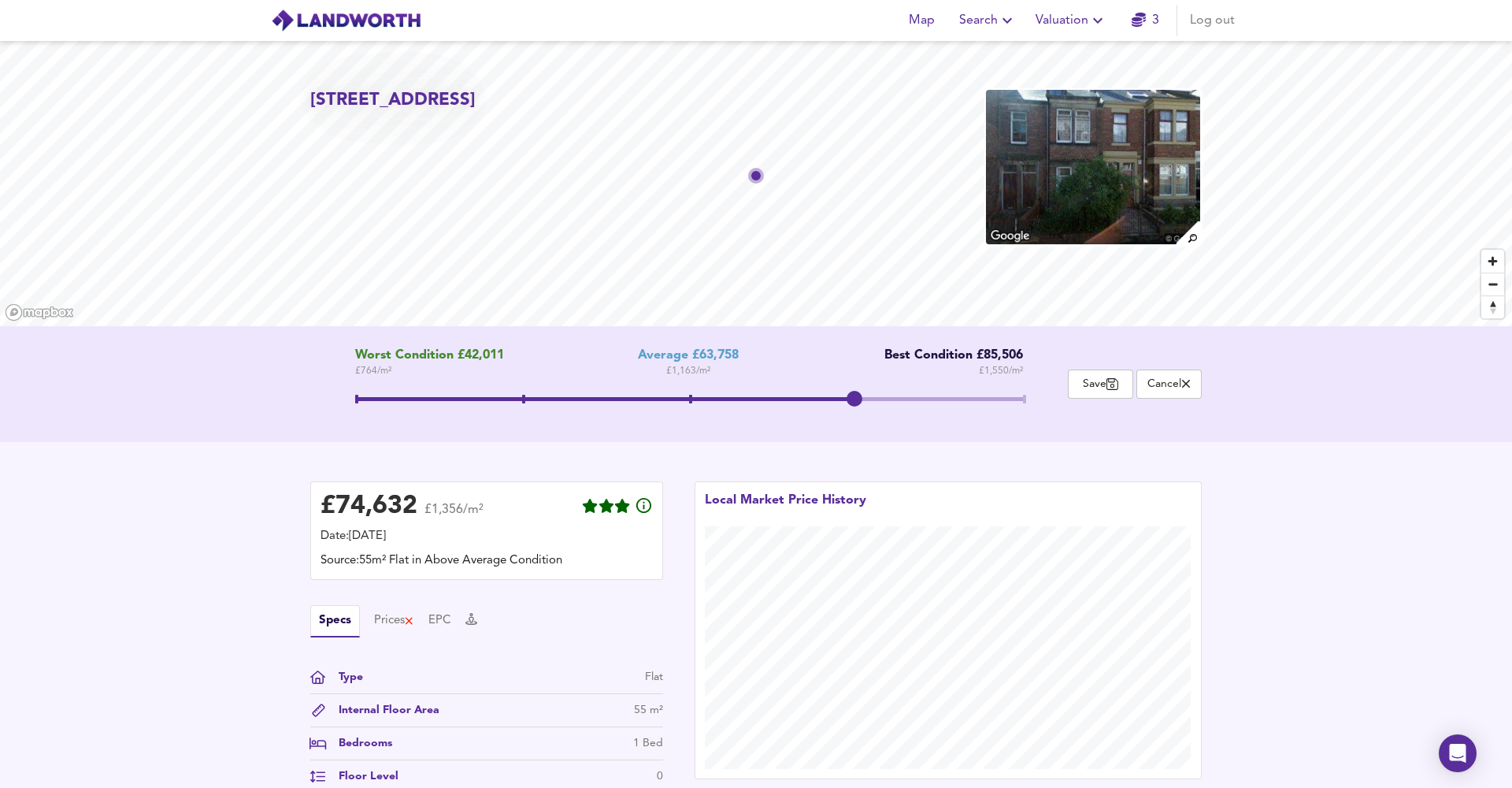
click at [1018, 394] on span at bounding box center [689, 401] width 668 height 28
